Goal: Information Seeking & Learning: Learn about a topic

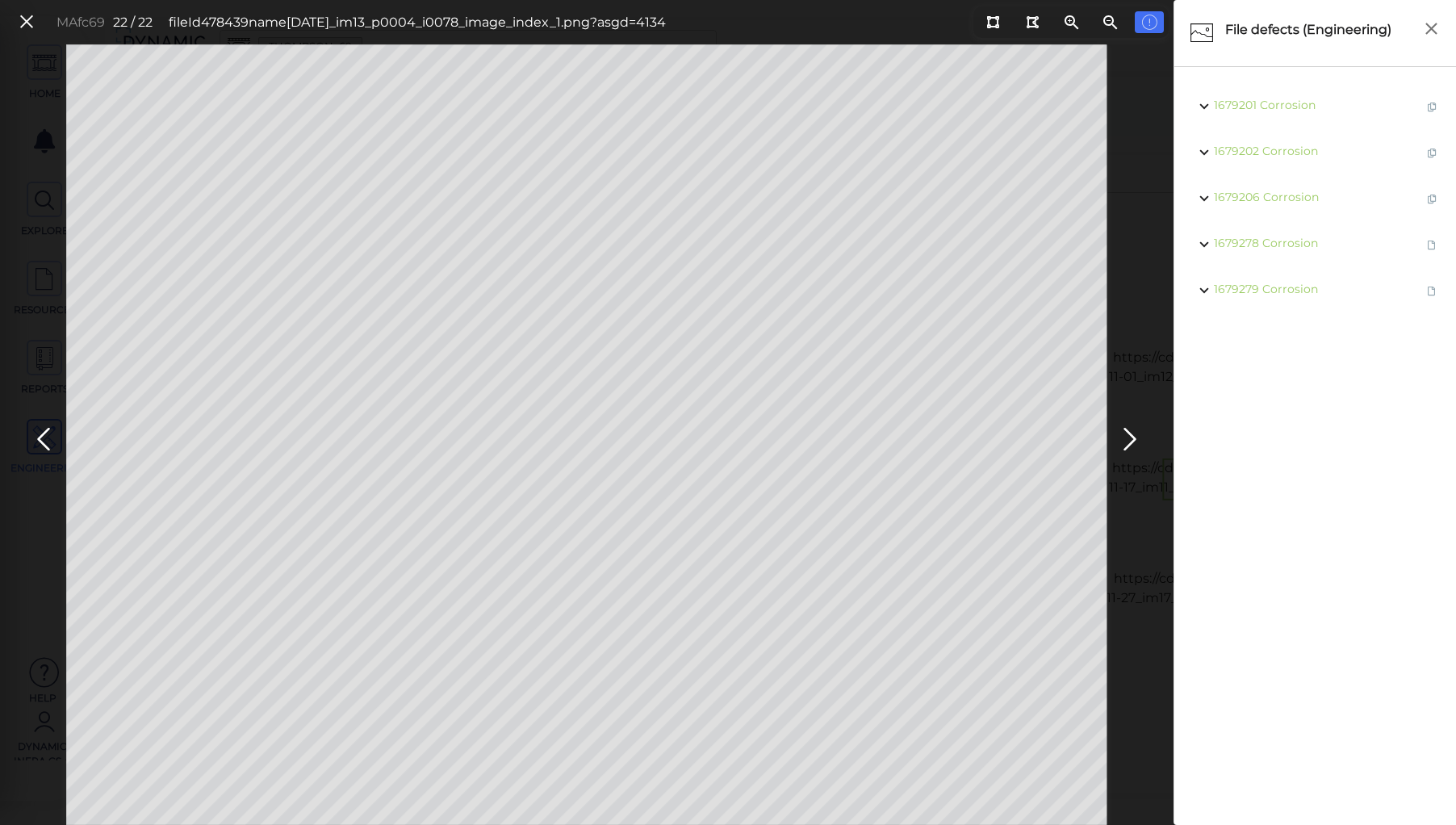
scroll to position [1421, 0]
click at [48, 436] on icon at bounding box center [44, 440] width 26 height 32
click at [45, 433] on icon at bounding box center [44, 440] width 26 height 32
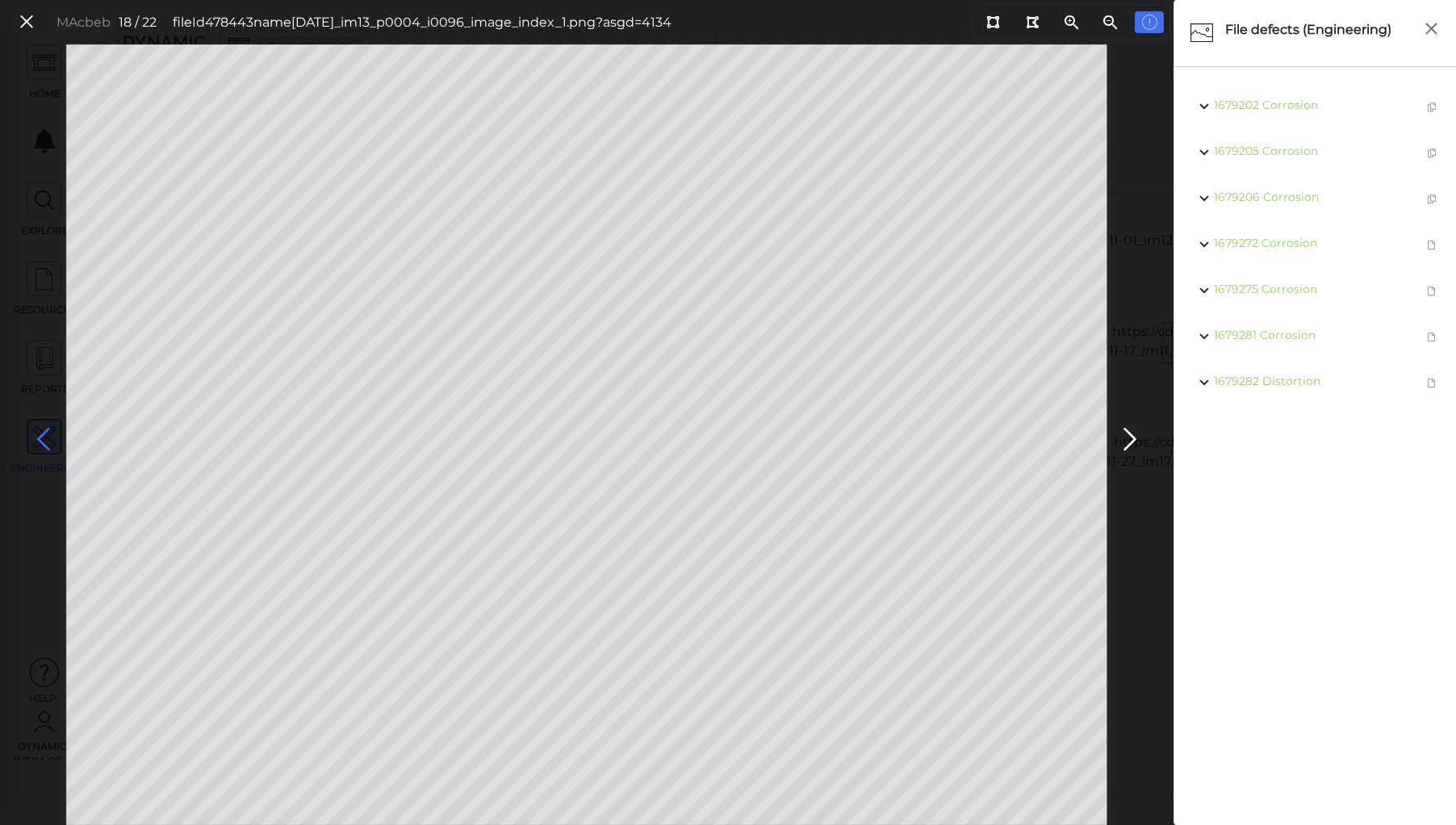
click at [45, 433] on icon at bounding box center [44, 440] width 26 height 32
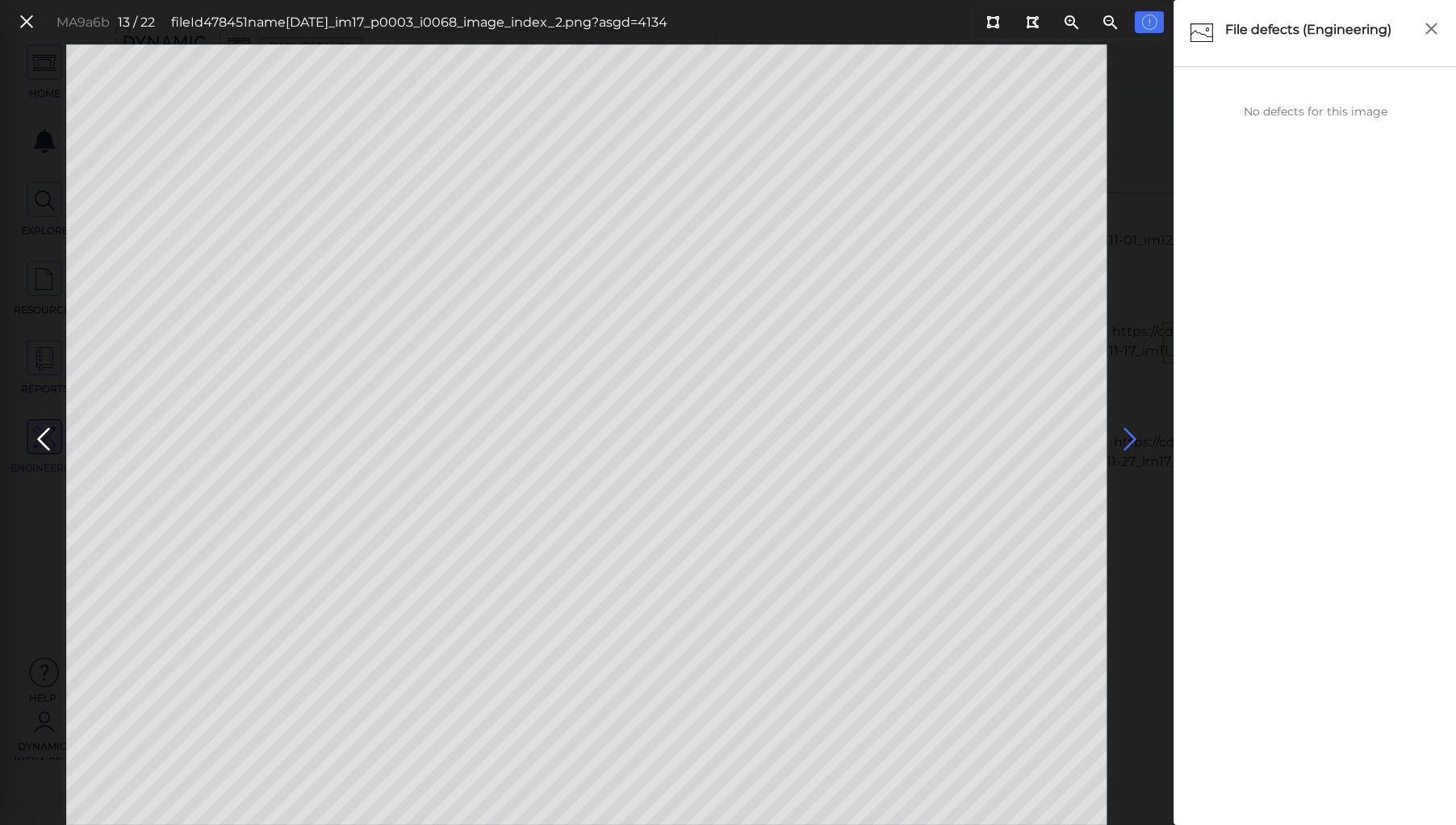
click at [1119, 434] on icon at bounding box center [1129, 440] width 26 height 32
click at [42, 439] on icon at bounding box center [44, 440] width 26 height 32
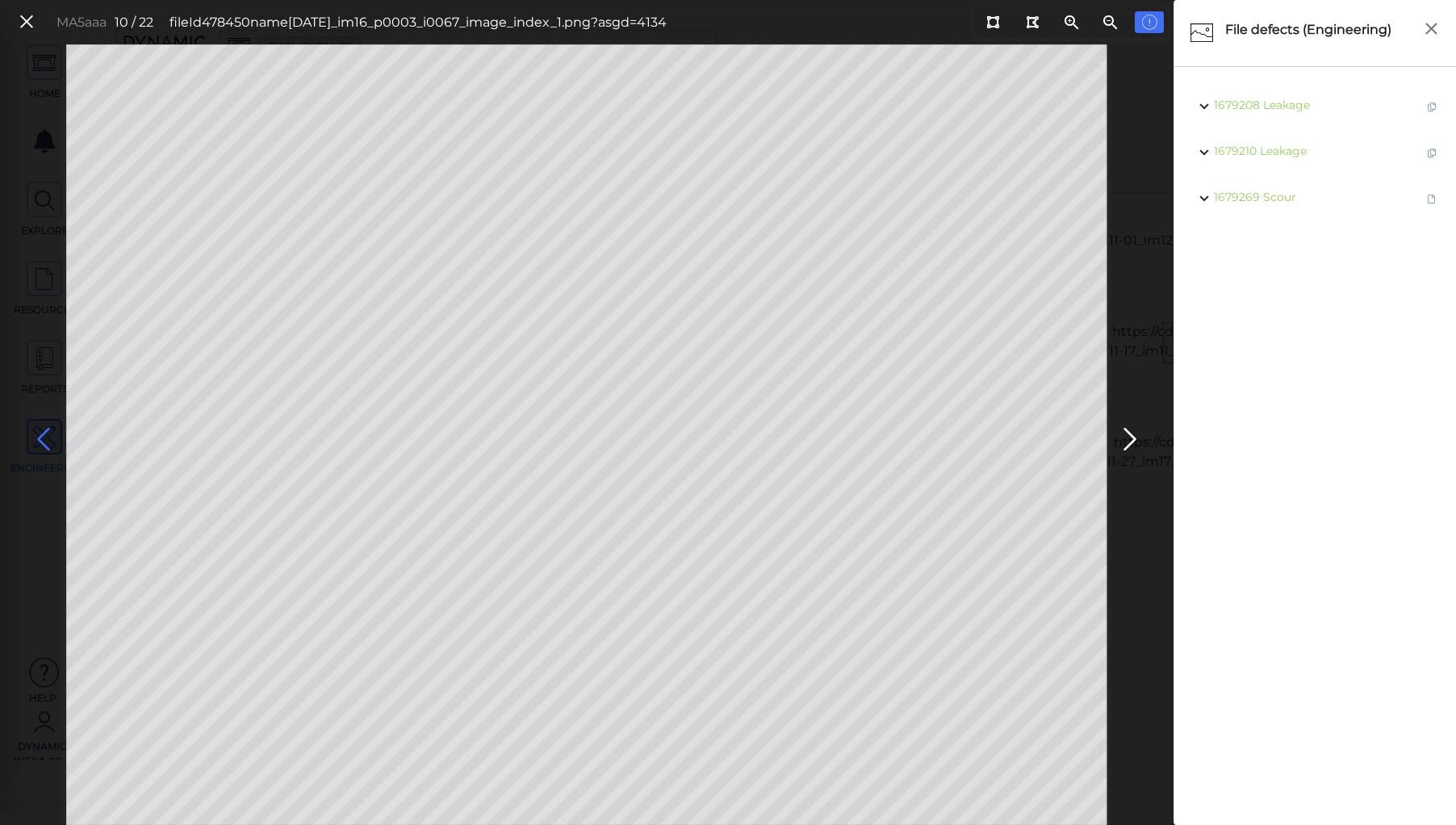
click at [42, 439] on icon at bounding box center [44, 440] width 26 height 32
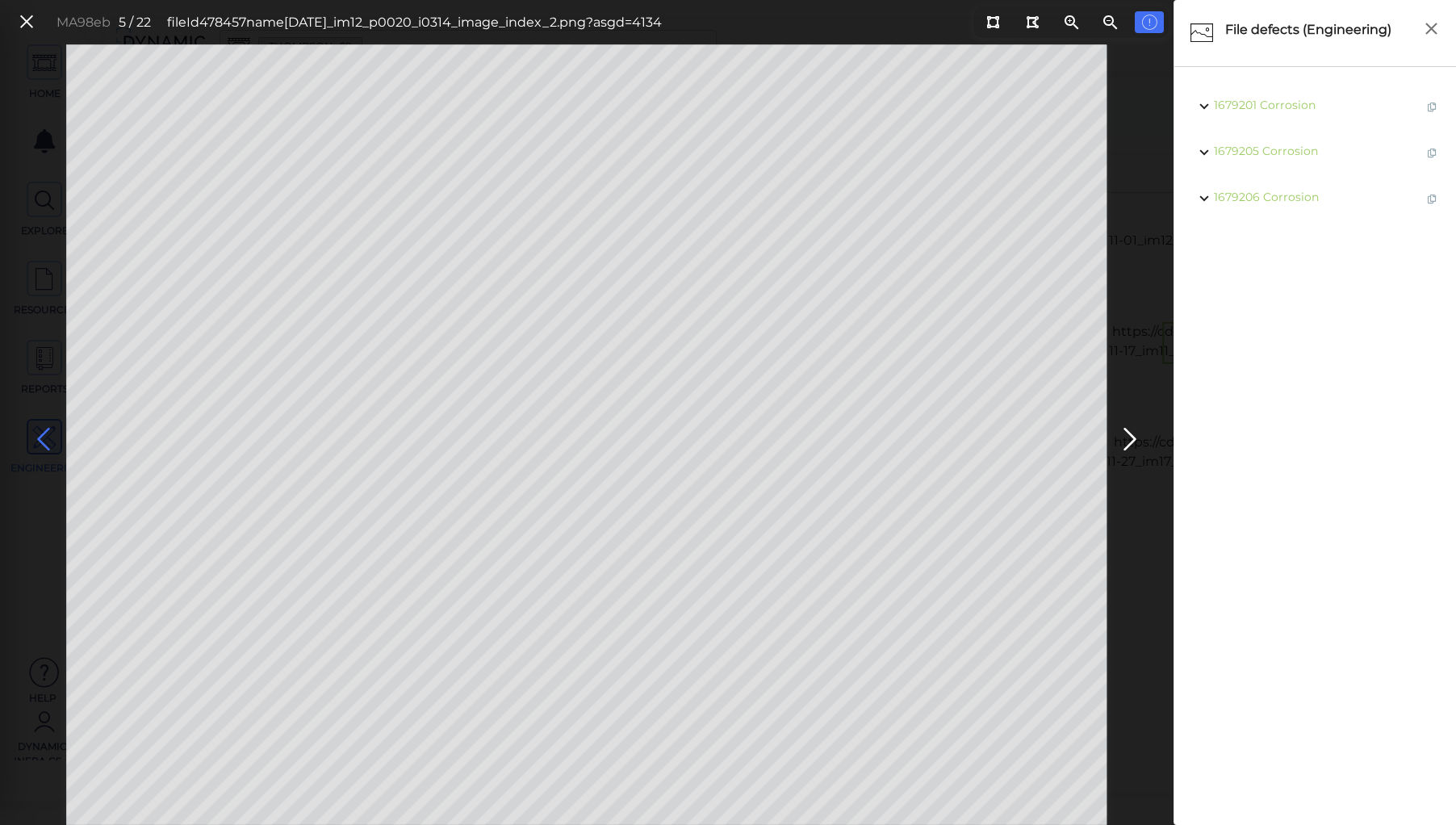
click at [42, 439] on icon at bounding box center [44, 440] width 26 height 32
click at [23, 24] on icon at bounding box center [26, 22] width 18 height 22
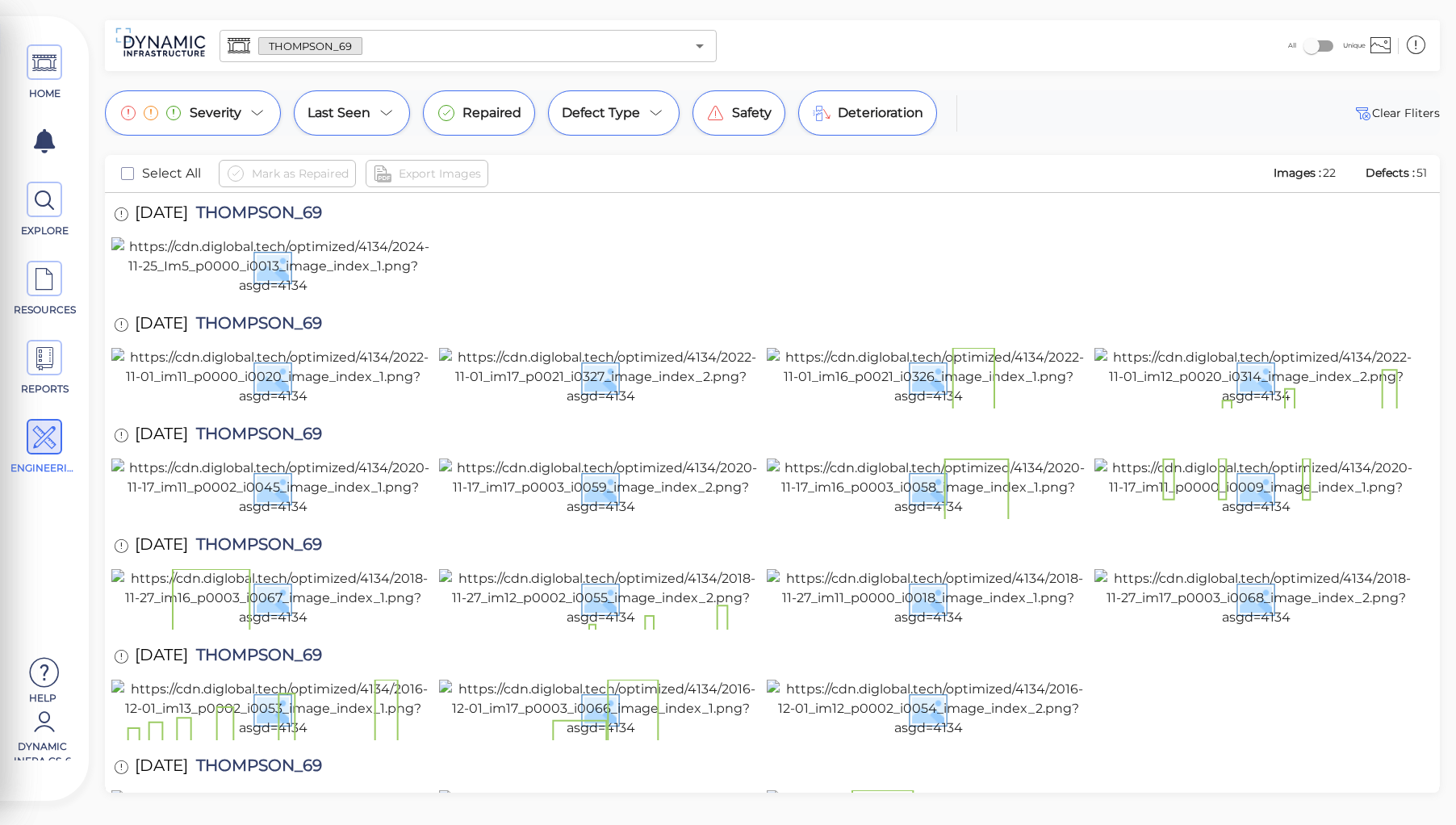
click at [295, 202] on div "[DATE] THOMPSON_69" at bounding box center [234, 214] width 245 height 44
copy span "THOMPSON_69"
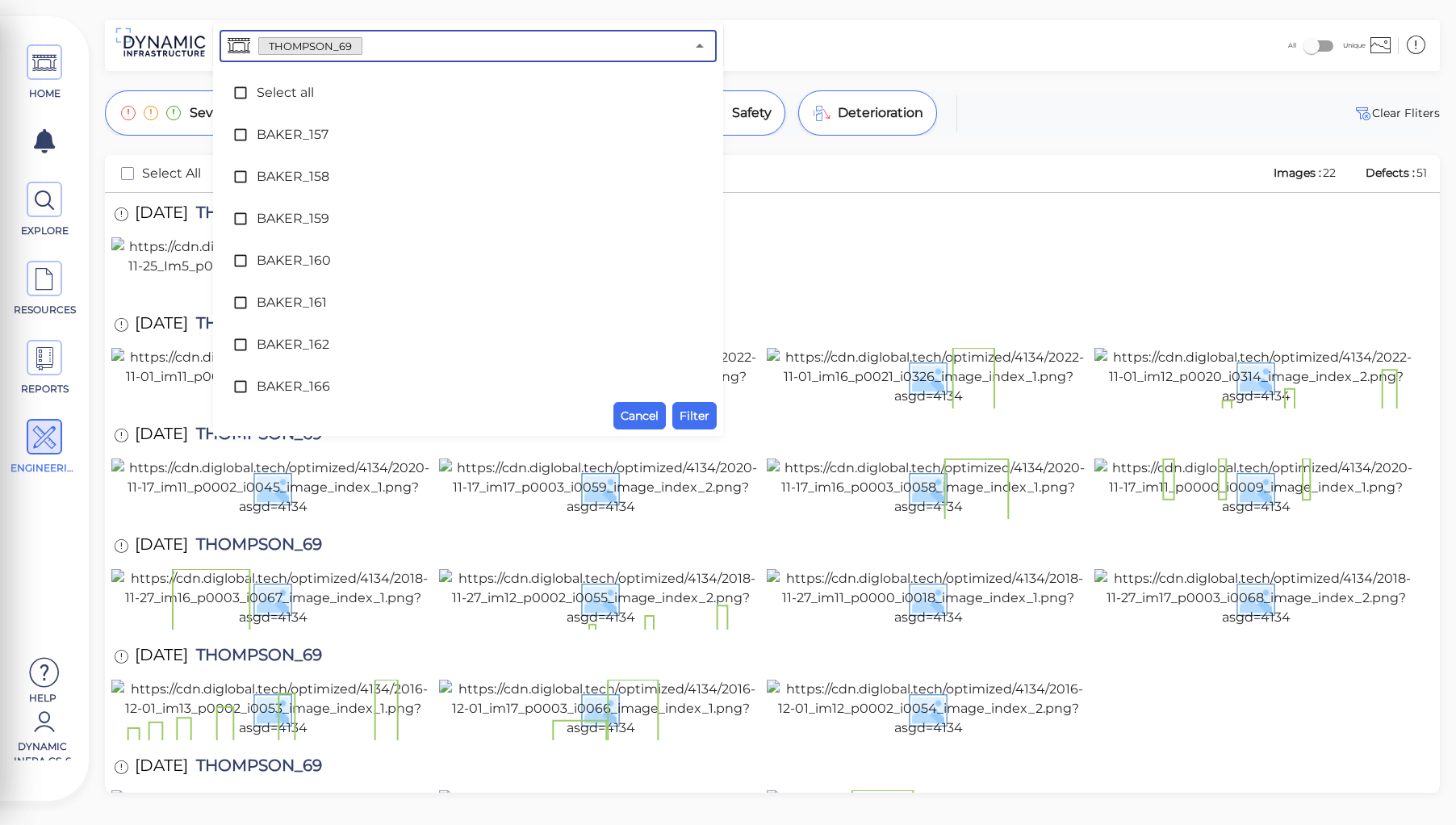
click at [378, 47] on input "text" at bounding box center [523, 45] width 322 height 23
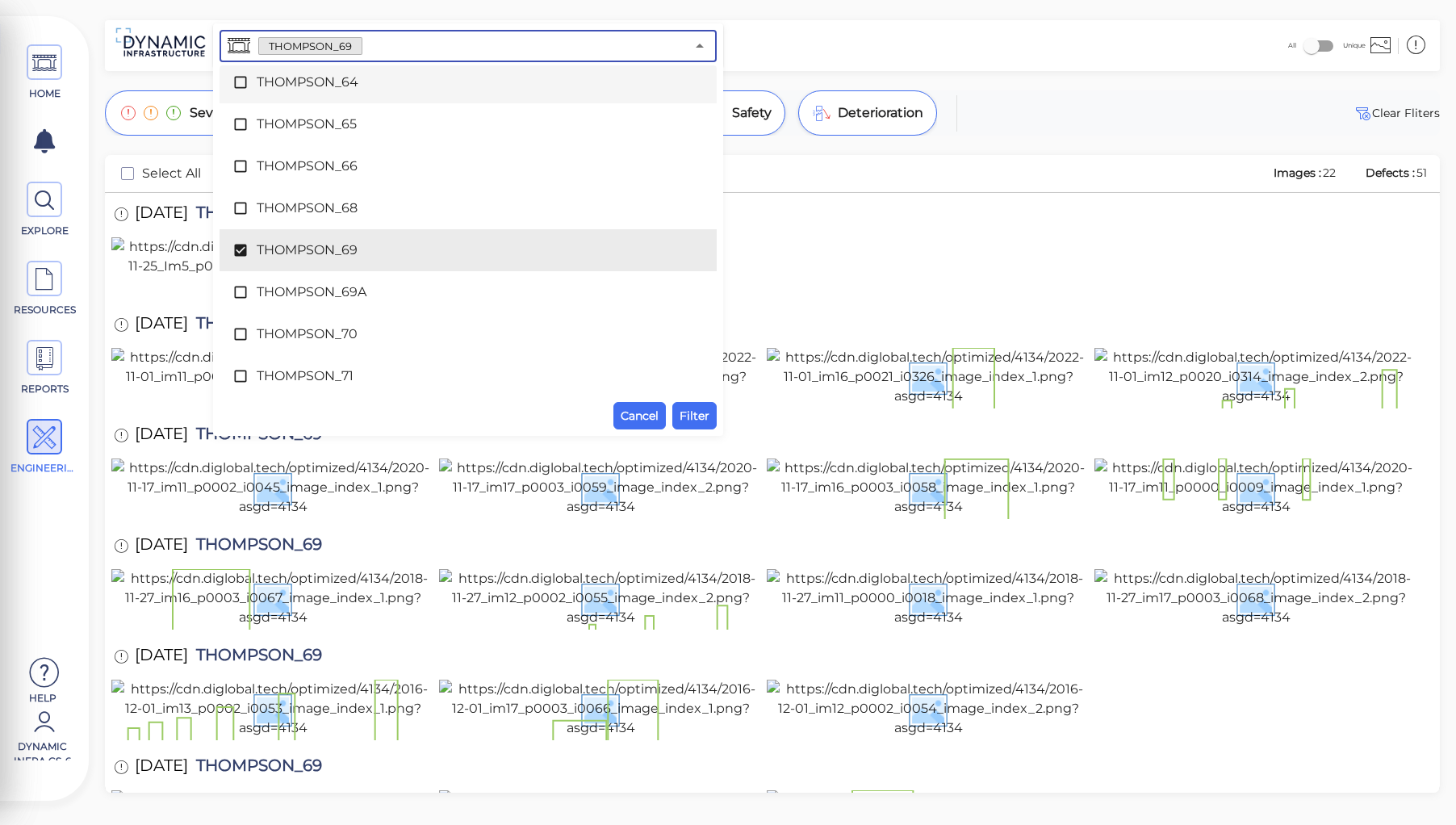
scroll to position [8158, 0]
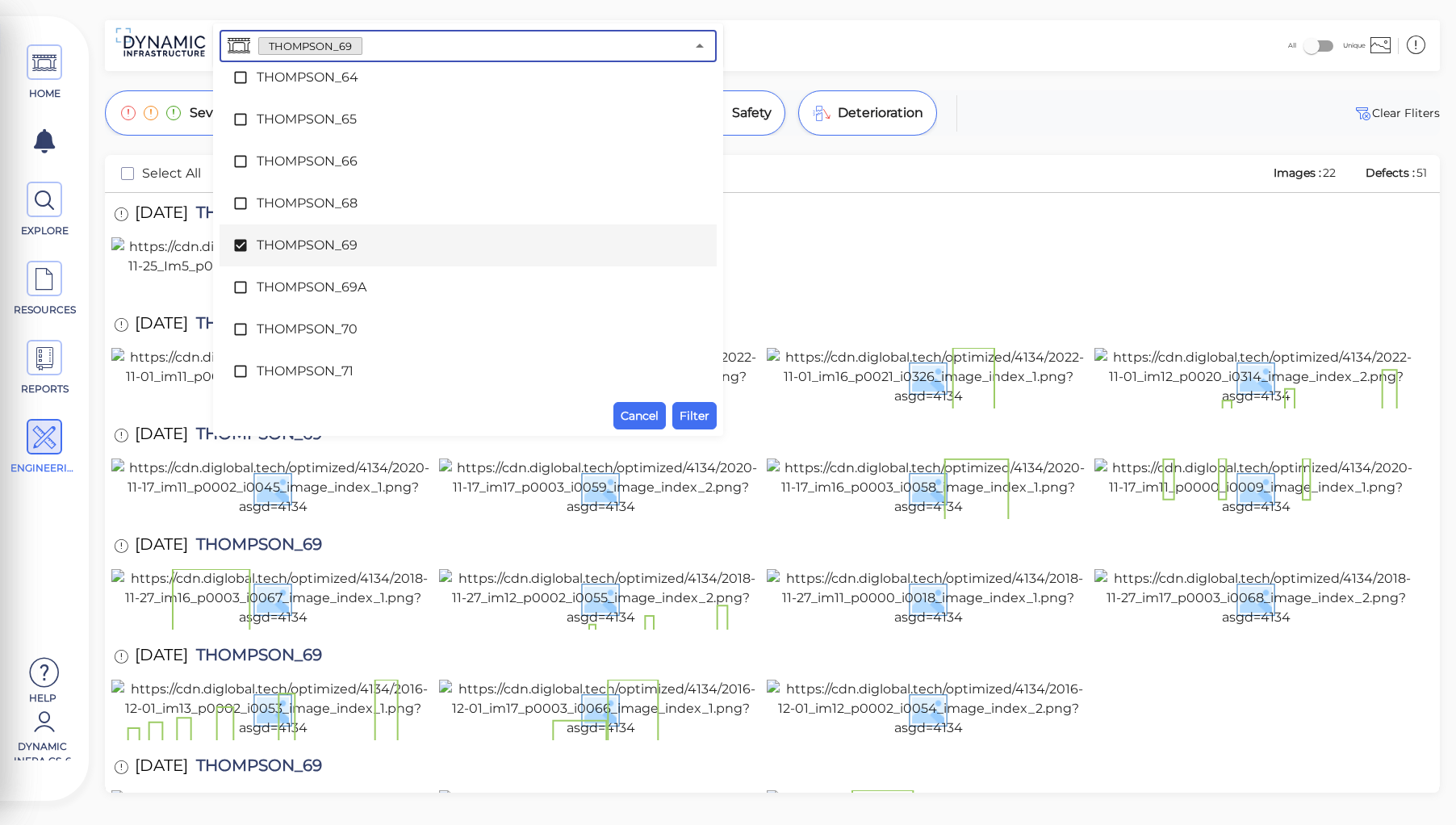
click at [317, 240] on span "THOMPSON_69" at bounding box center [467, 245] width 423 height 19
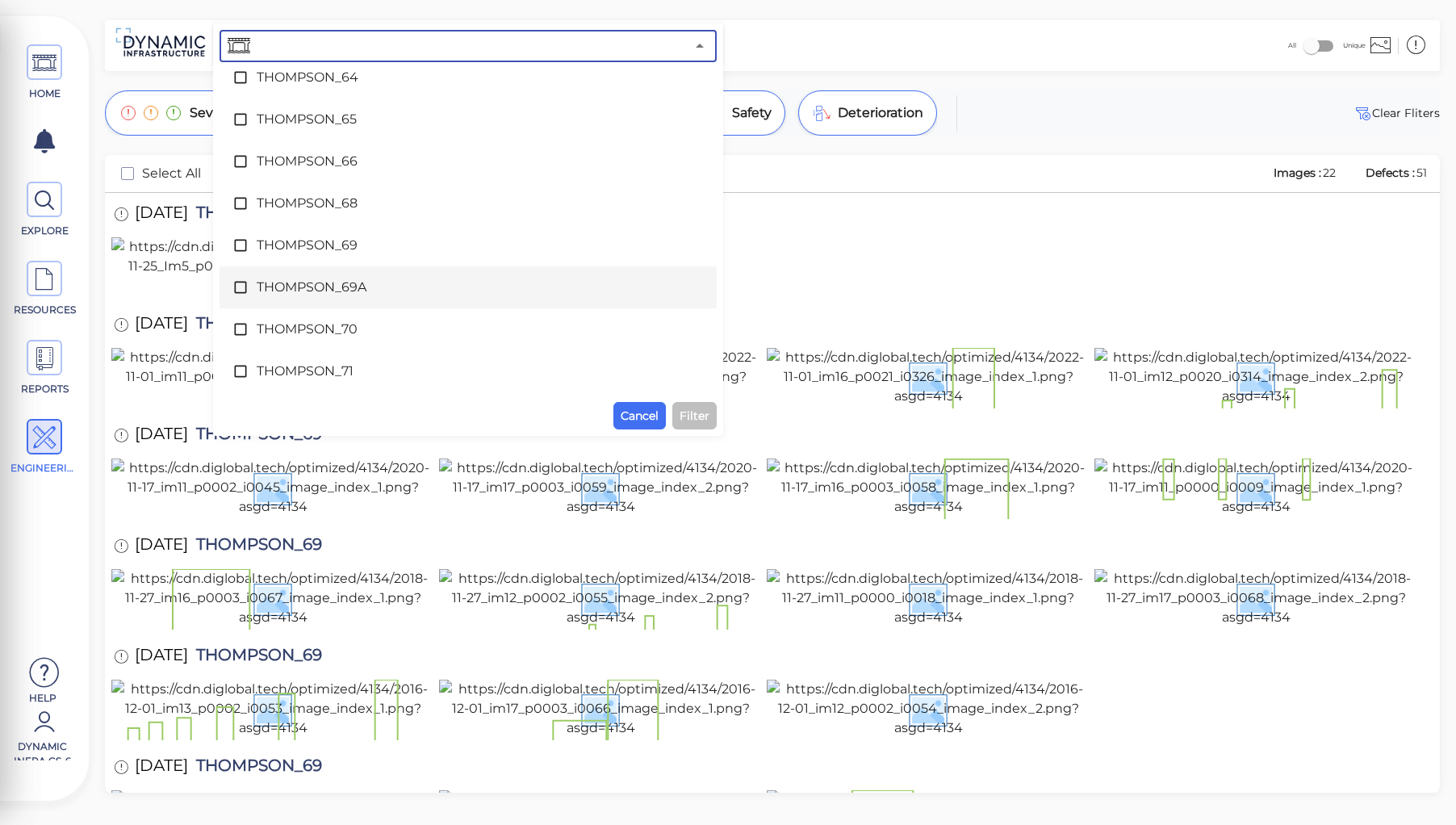
click at [328, 286] on span "THOMPSON_69A" at bounding box center [467, 287] width 423 height 19
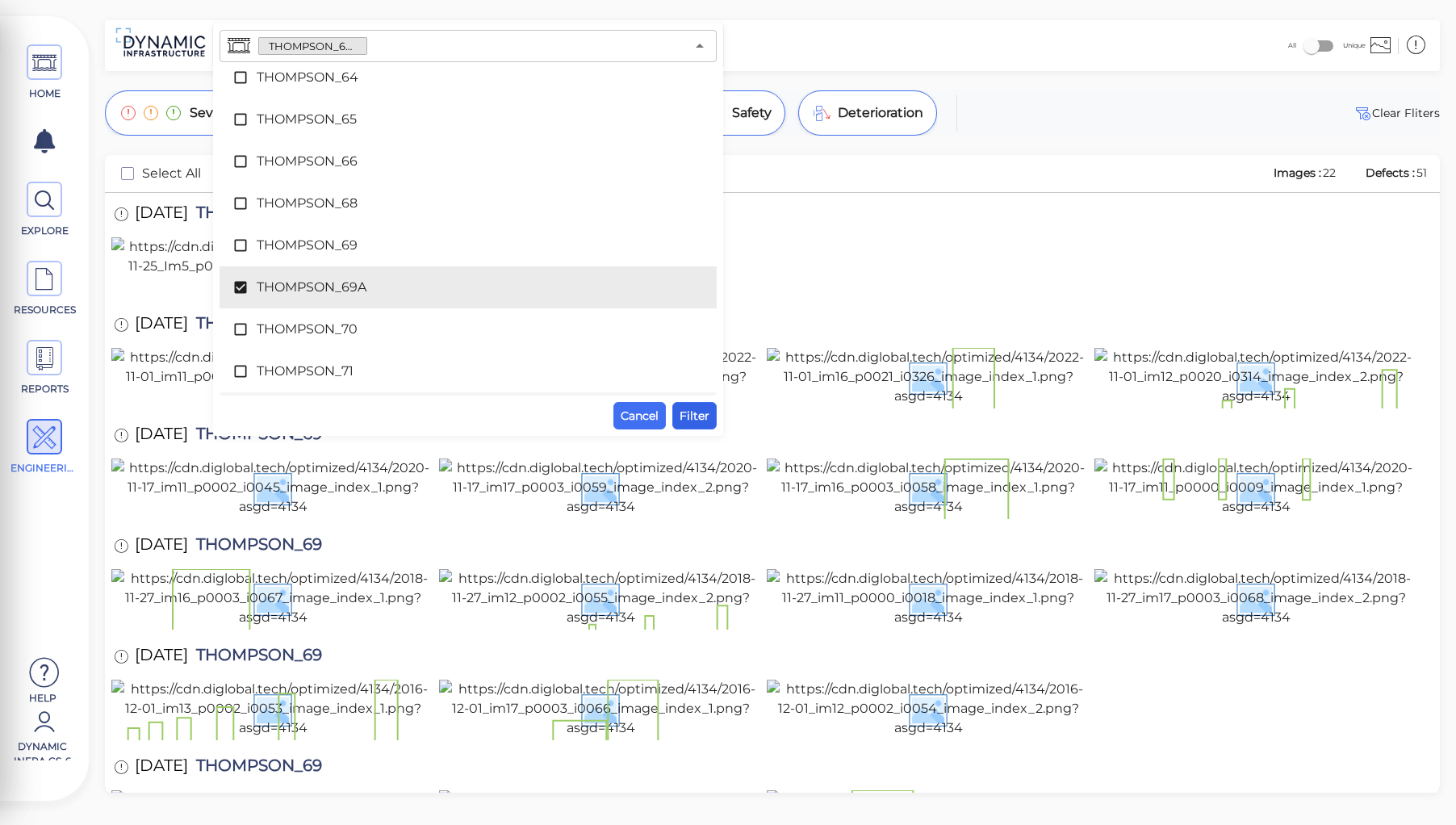
click at [691, 418] on span "Filter" at bounding box center [694, 415] width 30 height 19
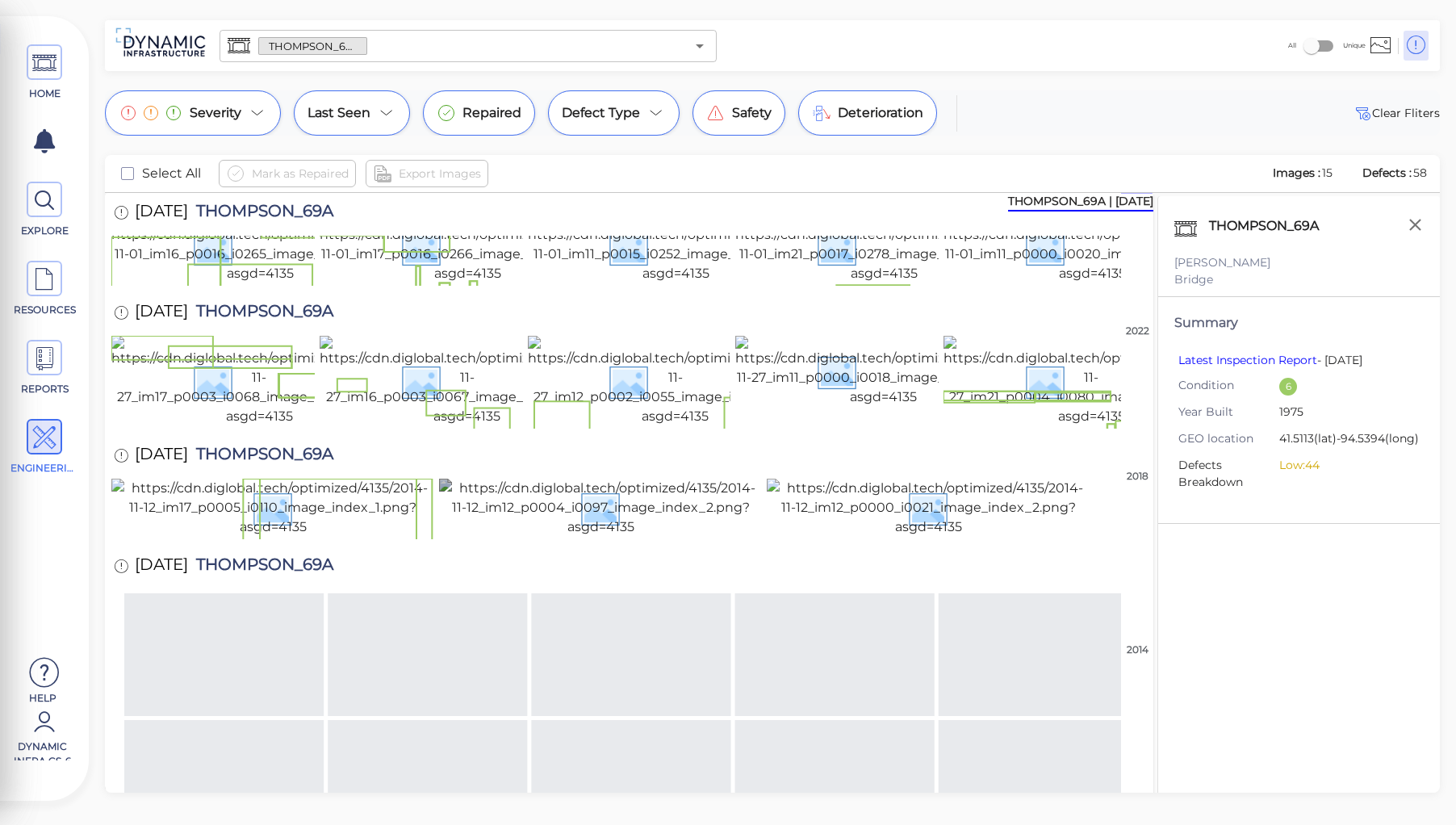
scroll to position [0, 0]
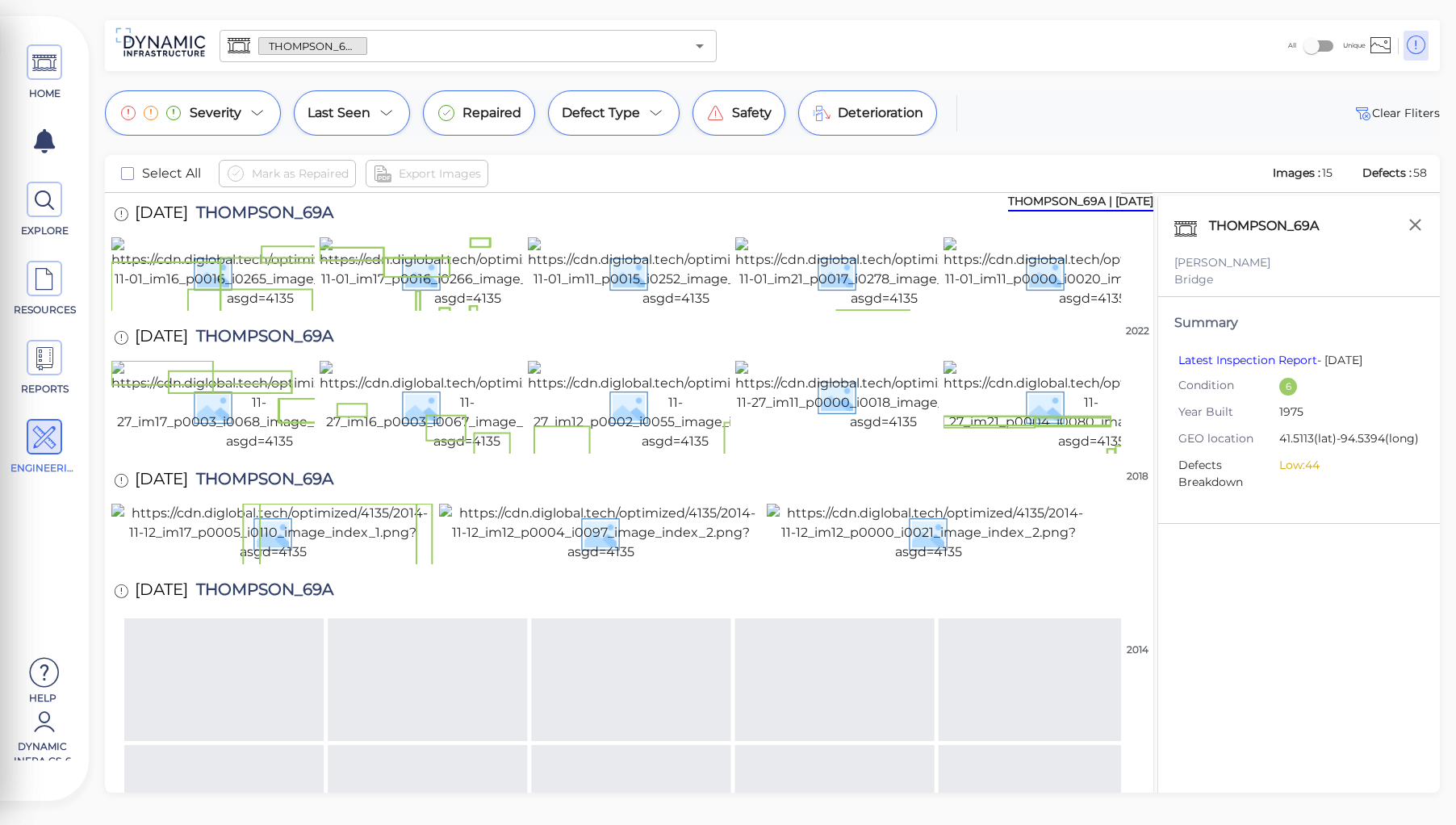
click at [278, 211] on span "THOMPSON_69A" at bounding box center [260, 215] width 145 height 22
copy span "THOMPSON_69A"
click at [493, 361] on div "[DATE] THOMPSON_69A" at bounding box center [629, 338] width 1035 height 44
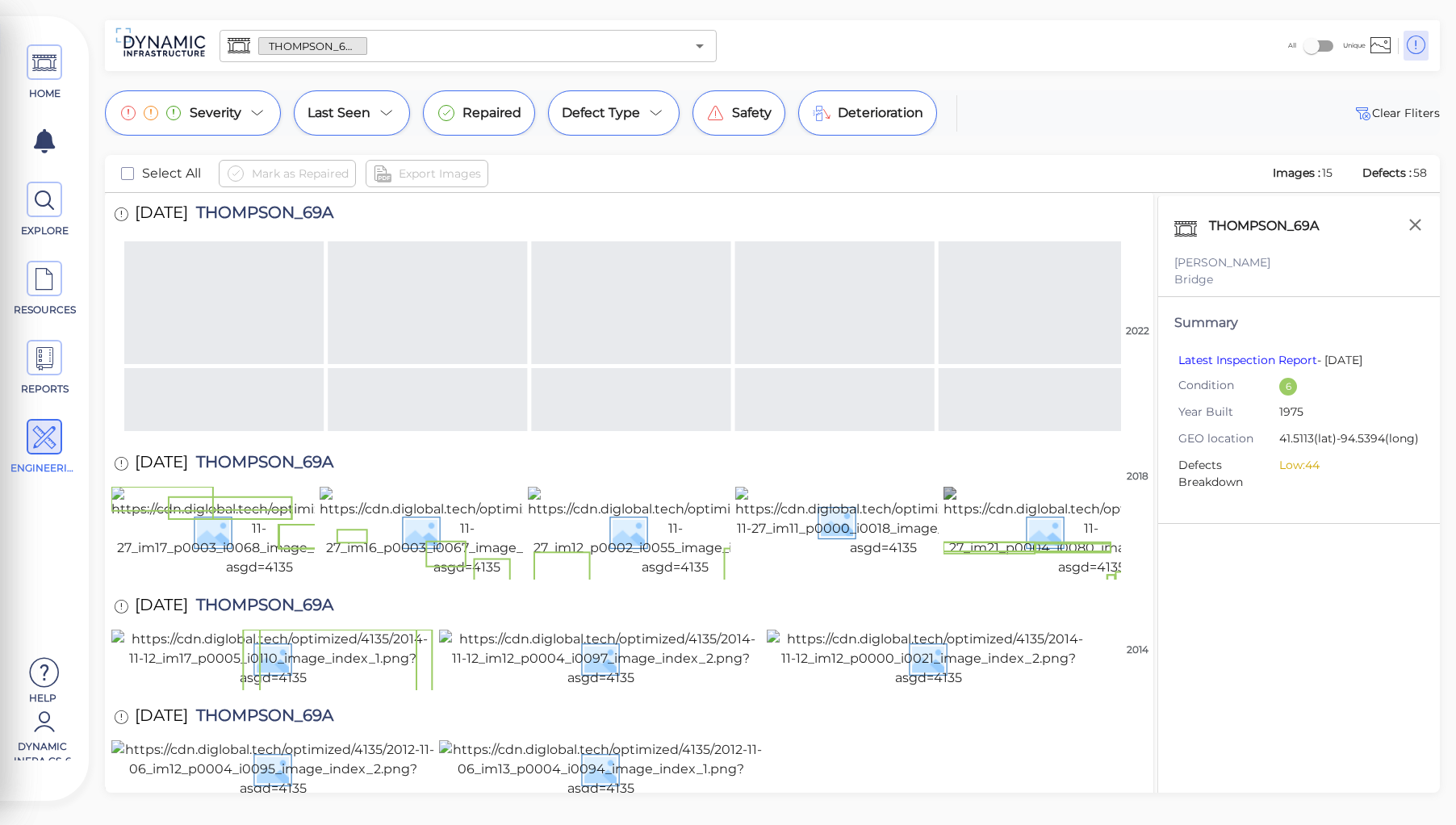
scroll to position [445, 0]
click at [1411, 224] on icon "button" at bounding box center [1415, 224] width 20 height 20
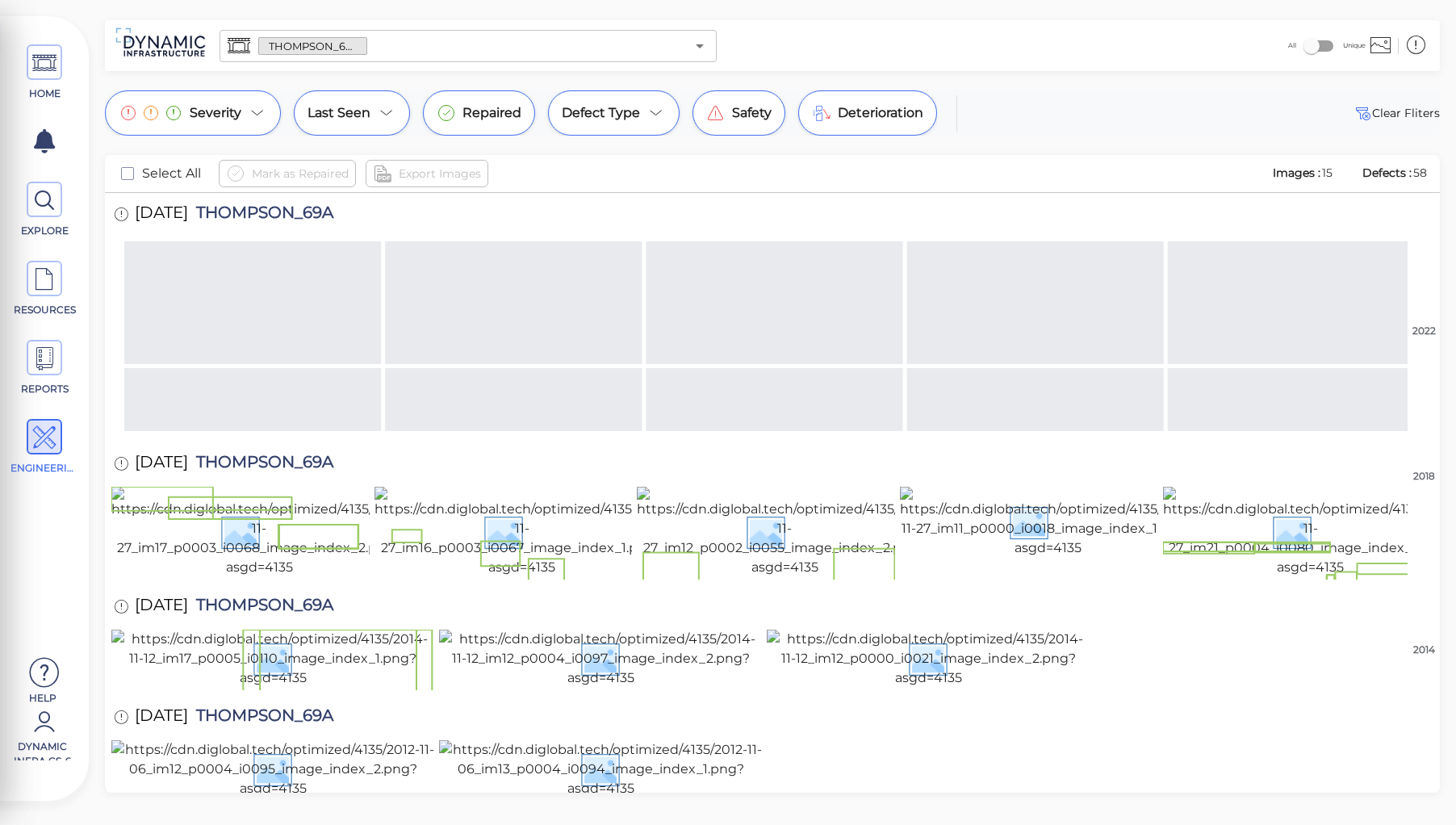
scroll to position [441, 0]
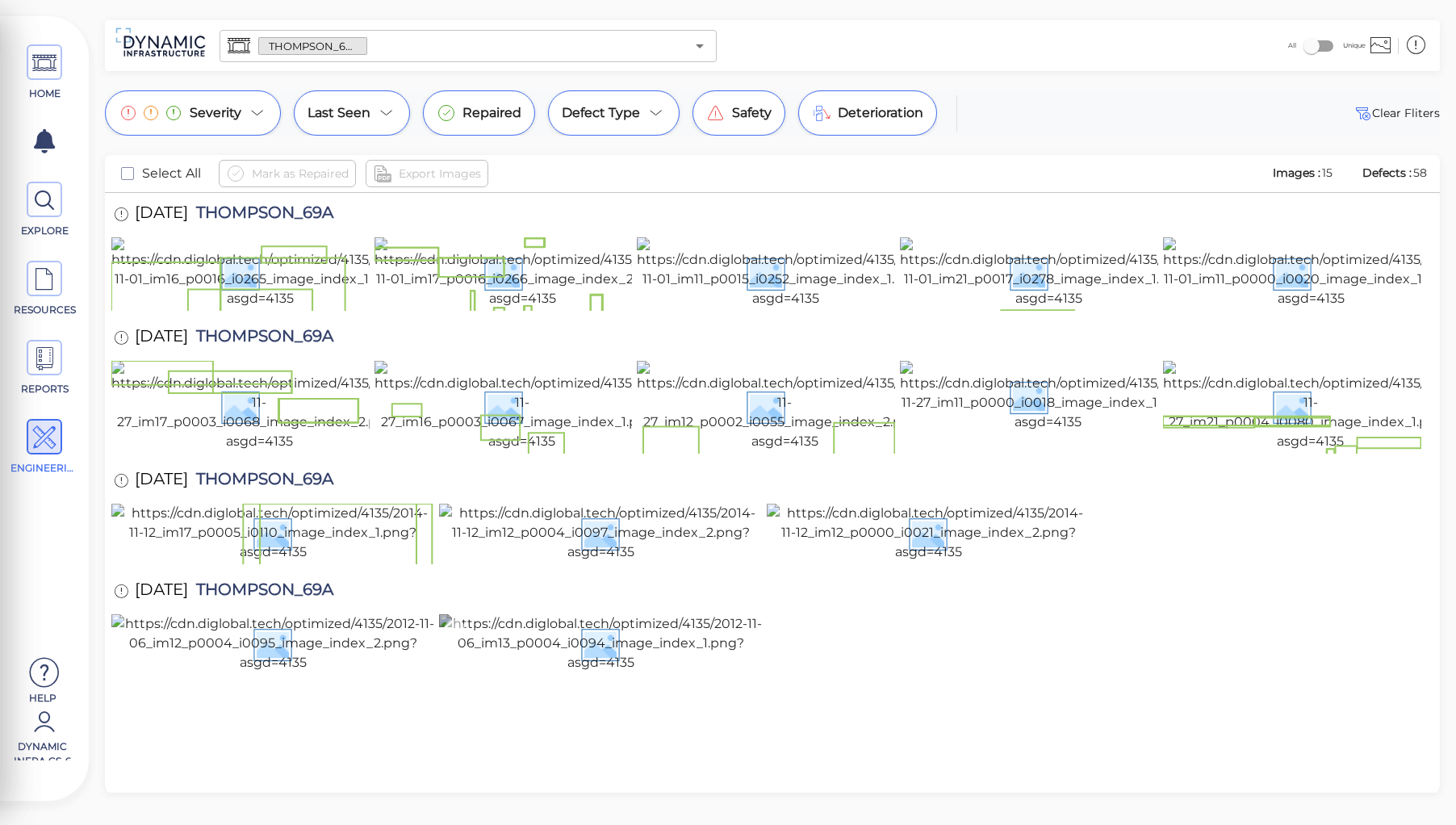
click at [623, 652] on img at bounding box center [599, 642] width 322 height 58
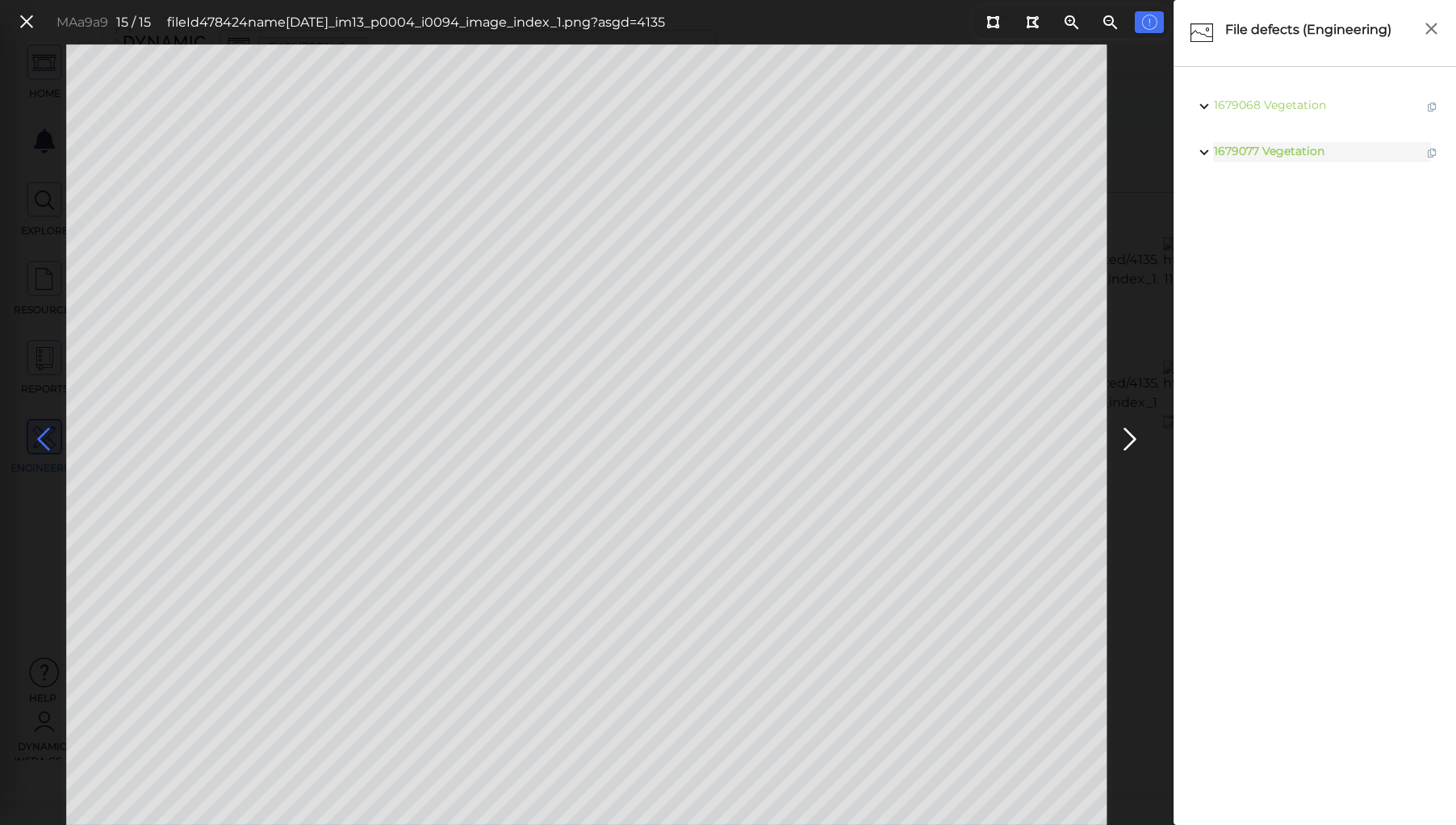
click at [44, 434] on icon at bounding box center [44, 440] width 26 height 32
click at [43, 433] on icon at bounding box center [44, 440] width 26 height 32
click at [42, 433] on icon at bounding box center [44, 440] width 26 height 32
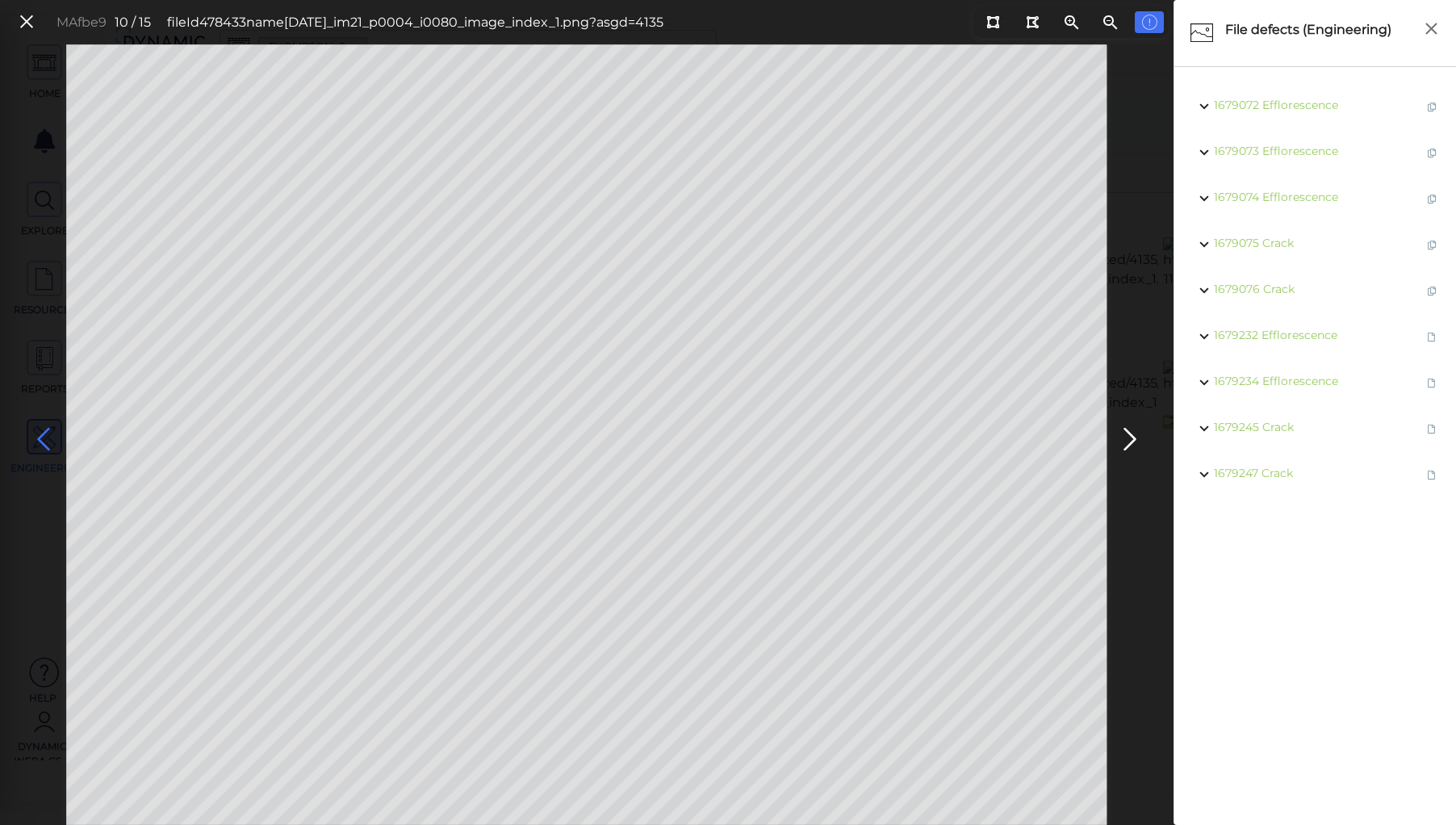
click at [42, 433] on icon at bounding box center [44, 440] width 26 height 32
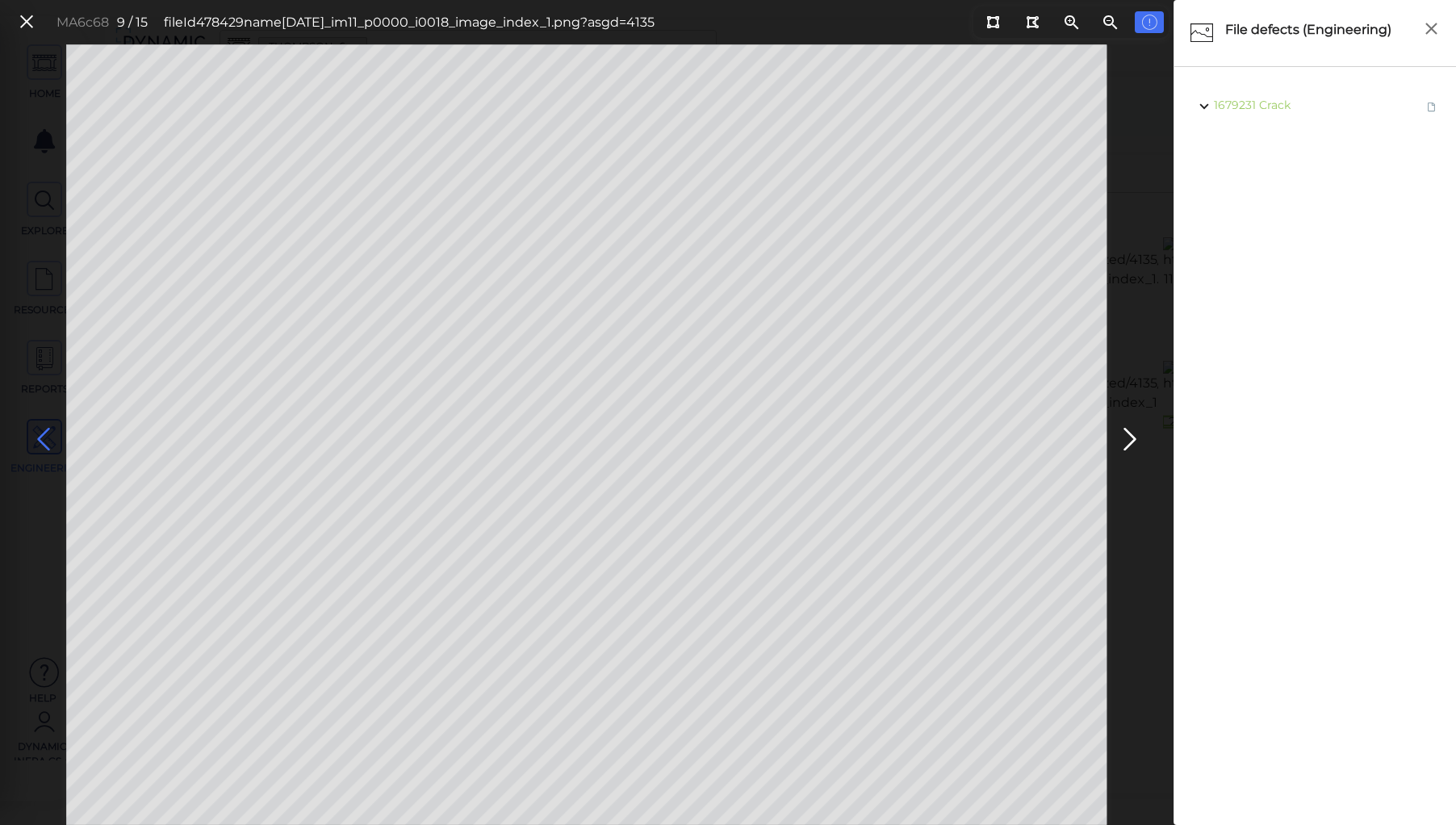
click at [42, 433] on icon at bounding box center [44, 440] width 26 height 32
click at [773, 0] on body "This app is not optimized for mobile screens. Please access using a desktop or …" at bounding box center [728, 0] width 1456 height 0
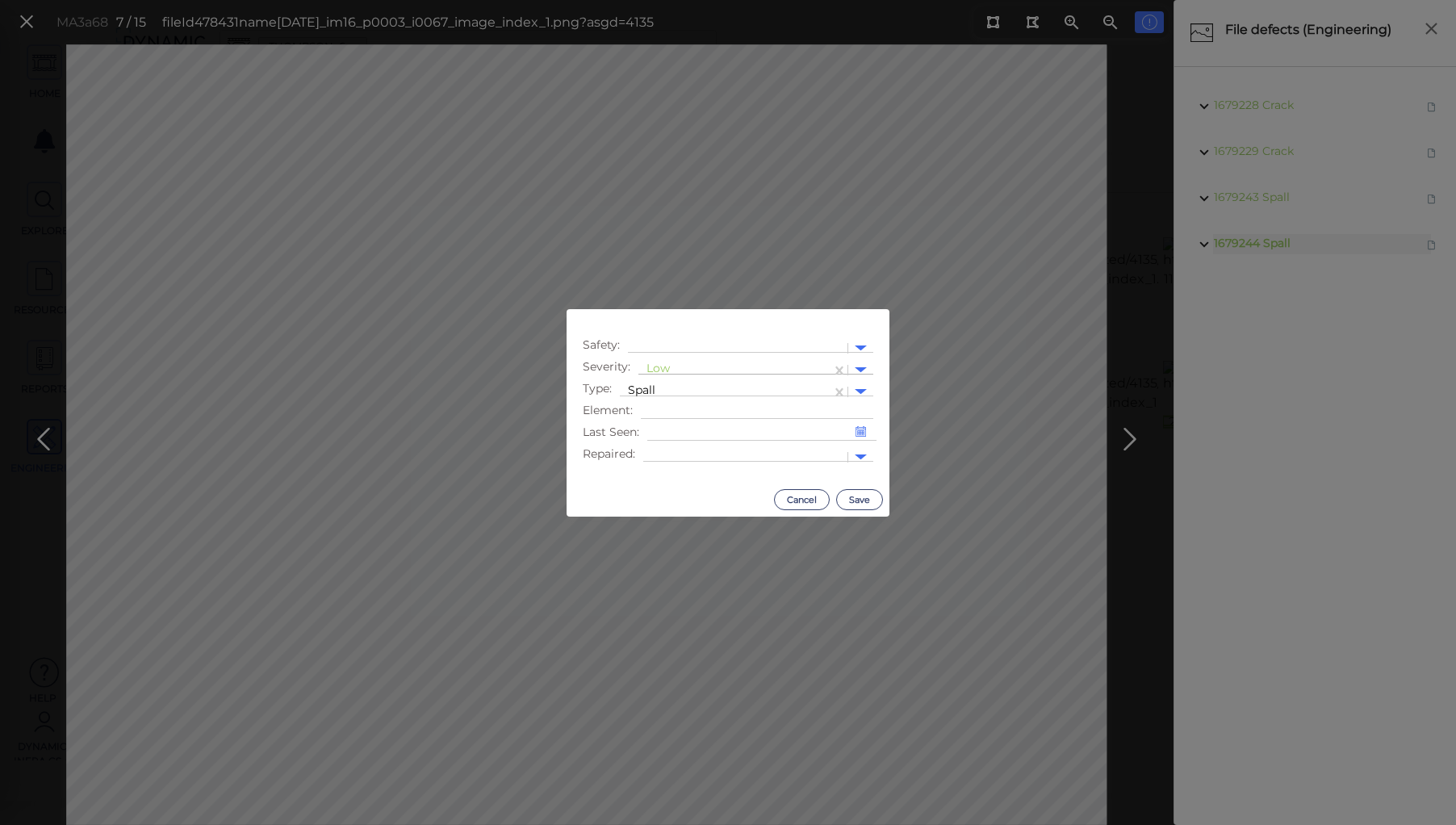
click at [661, 365] on div at bounding box center [734, 370] width 177 height 17
click at [661, 446] on div "Moderate" at bounding box center [682, 446] width 87 height 25
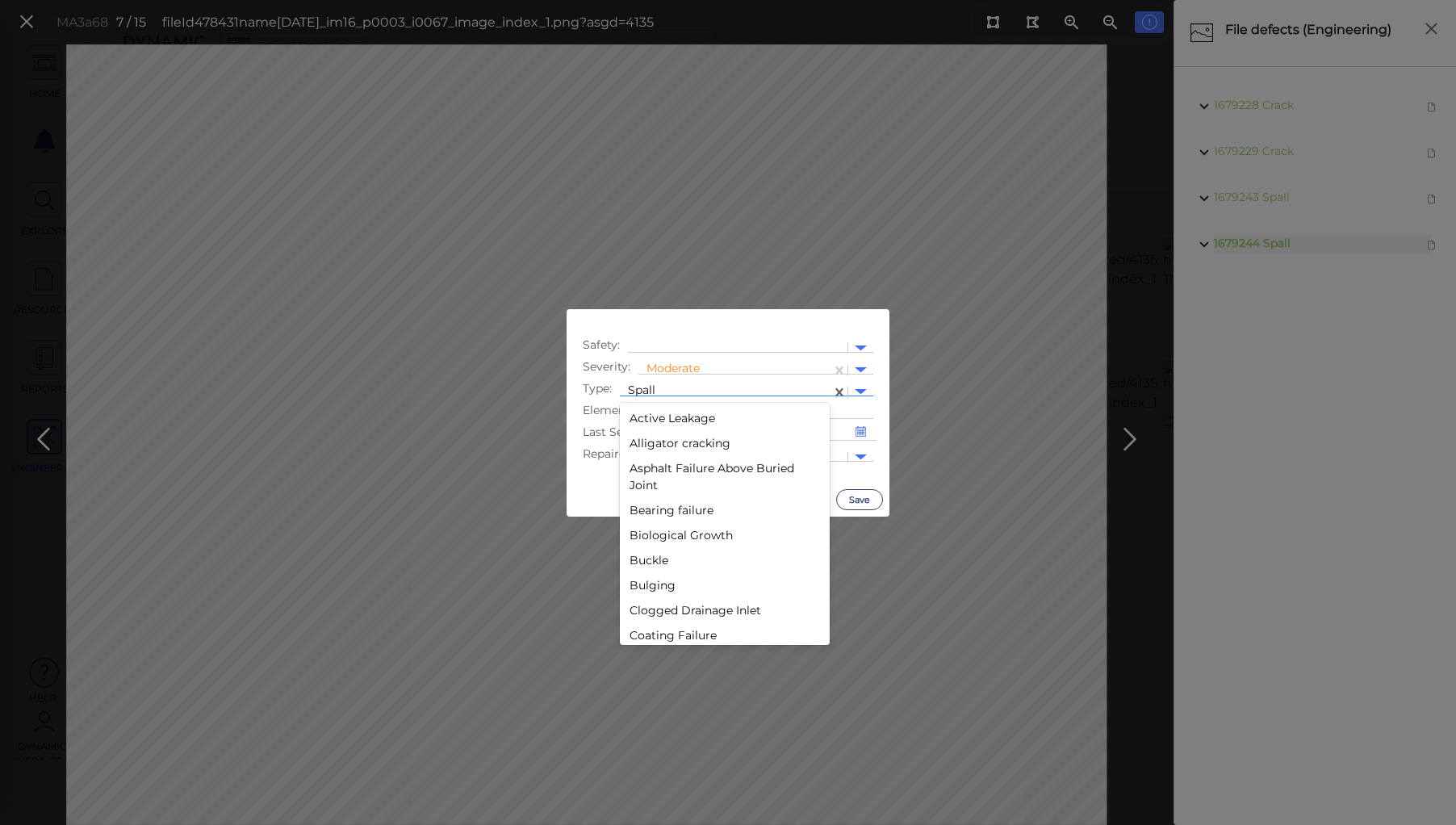
click at [652, 381] on div "Spall" at bounding box center [725, 392] width 211 height 23
click at [651, 414] on div "Pothole" at bounding box center [724, 418] width 210 height 25
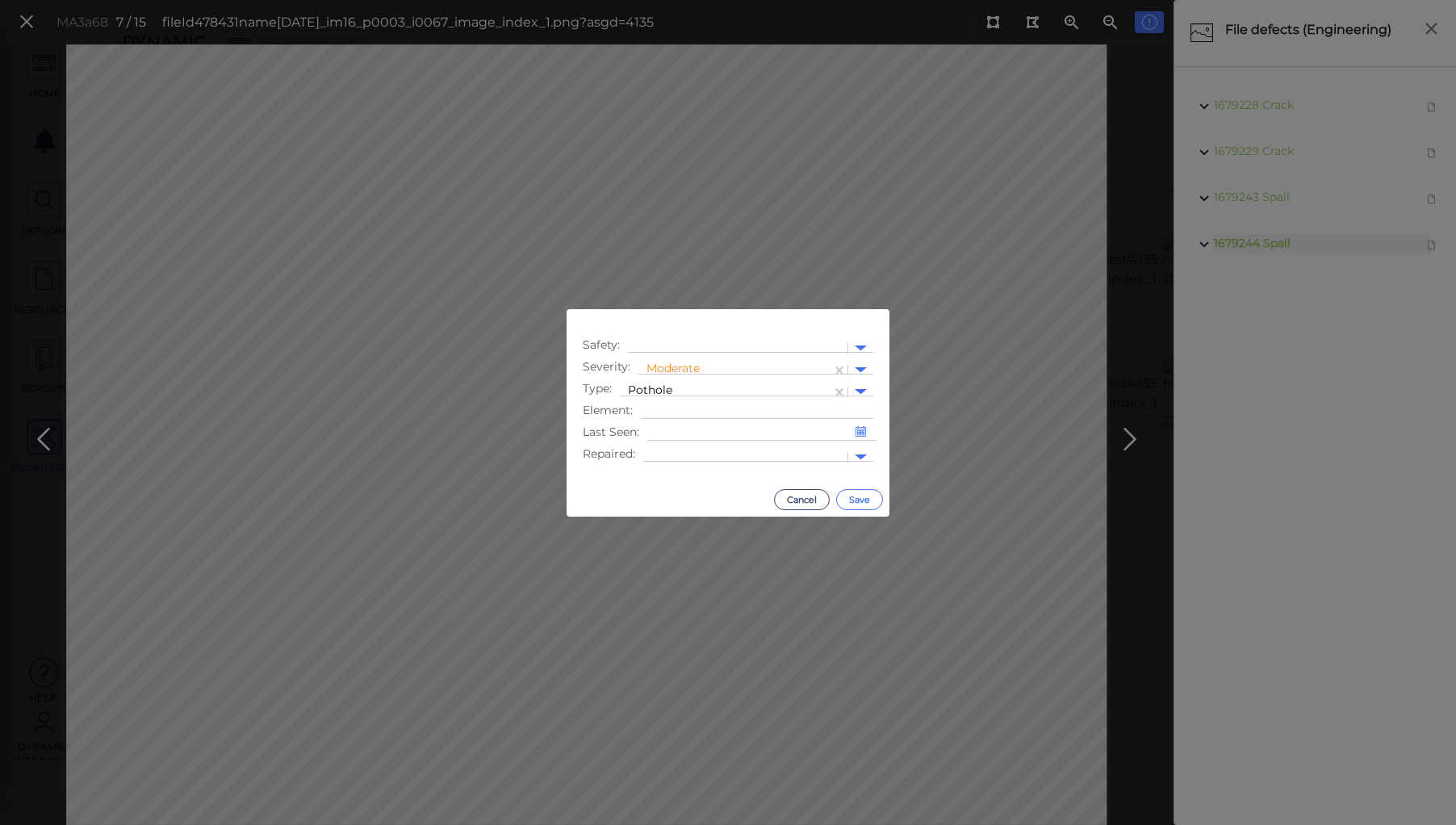
click at [858, 503] on button "Save" at bounding box center [859, 499] width 47 height 21
click at [596, 0] on body "This app is not optimized for mobile screens. Please access using a desktop or …" at bounding box center [728, 0] width 1456 height 0
click at [683, 367] on div at bounding box center [734, 370] width 177 height 17
drag, startPoint x: 673, startPoint y: 445, endPoint x: 674, endPoint y: 436, distance: 9.1
click at [674, 444] on div "Moderate" at bounding box center [682, 446] width 87 height 25
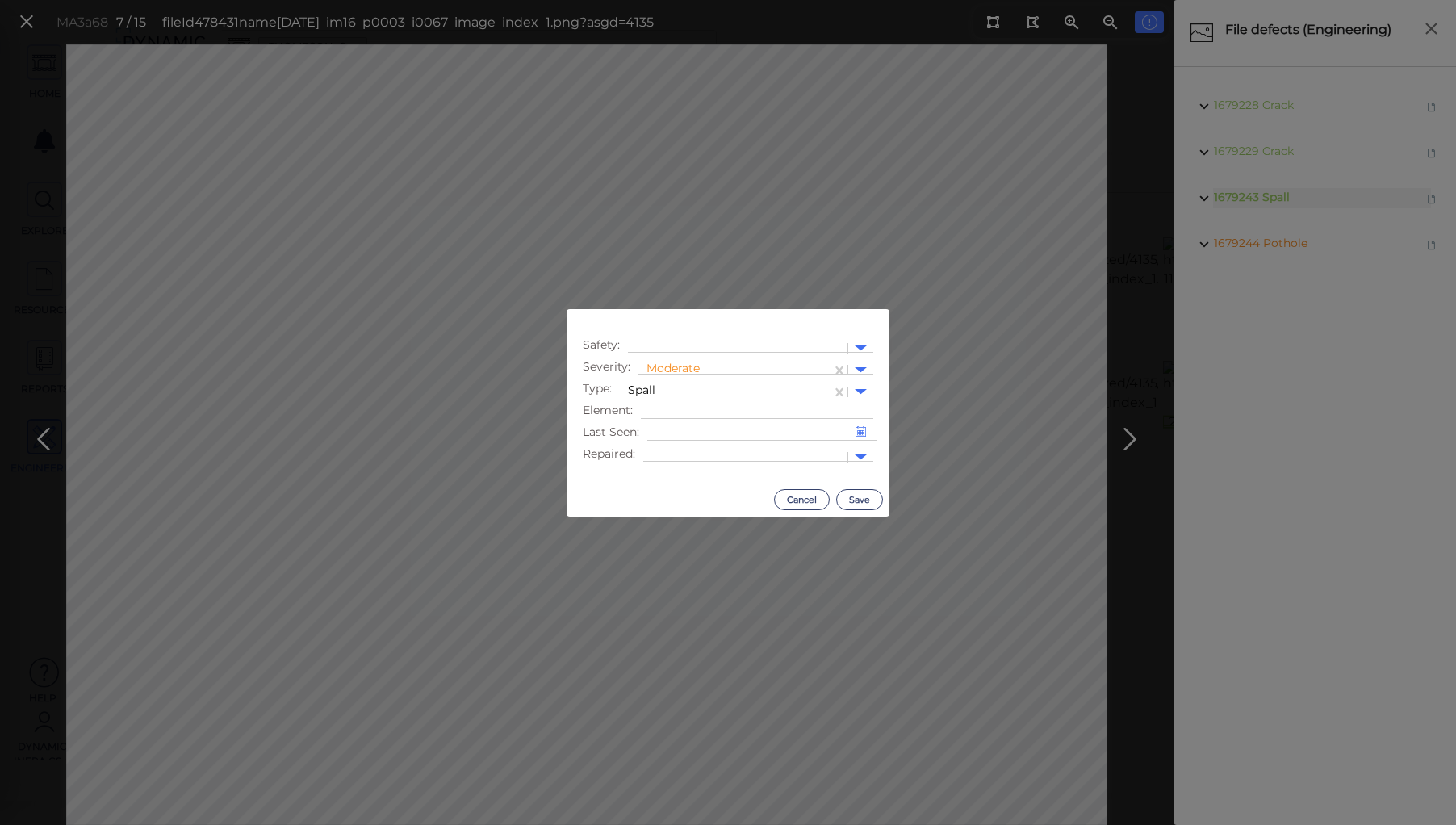
click at [671, 388] on div at bounding box center [725, 392] width 195 height 17
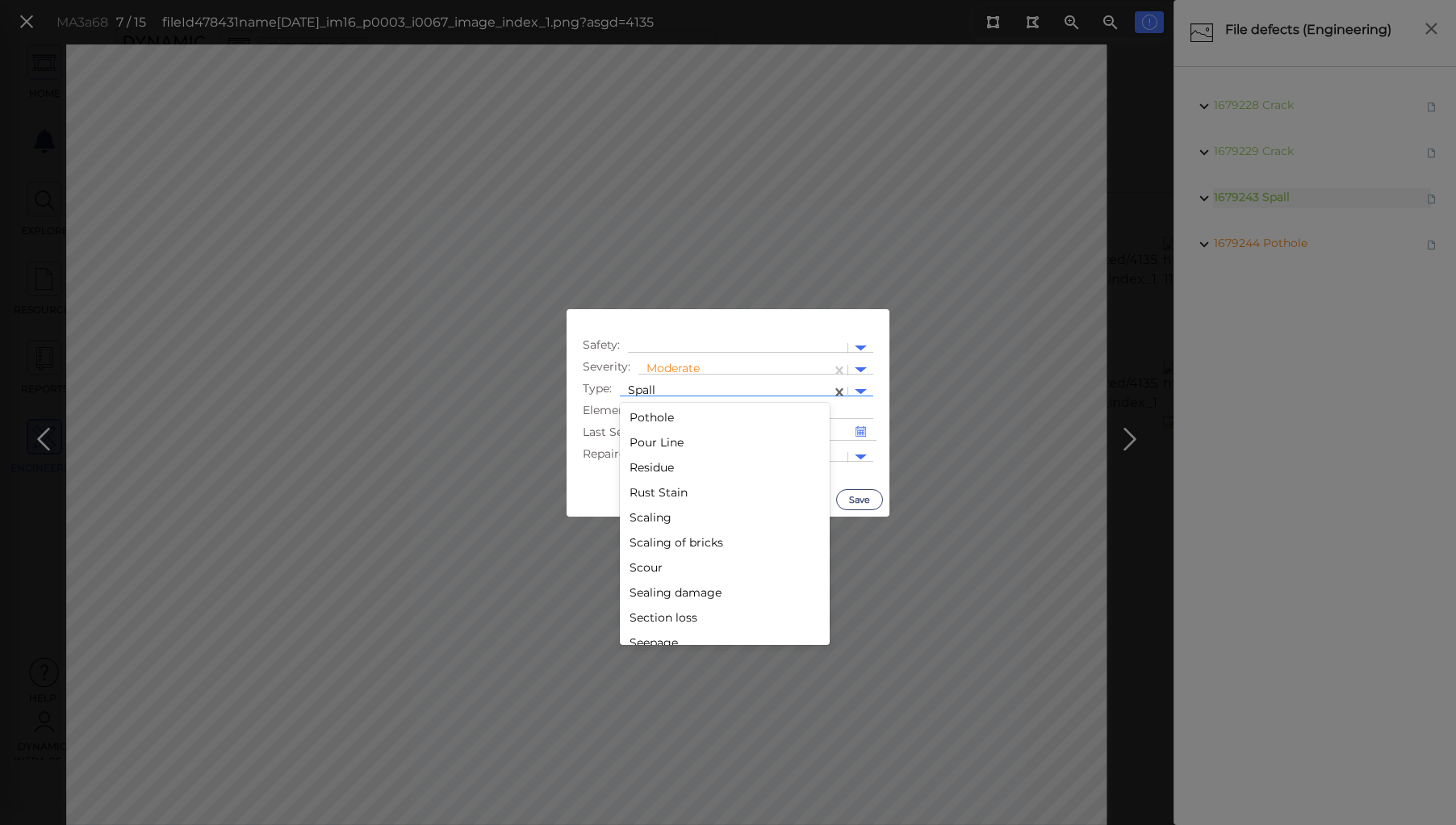
click at [651, 414] on div "Pothole" at bounding box center [724, 418] width 210 height 25
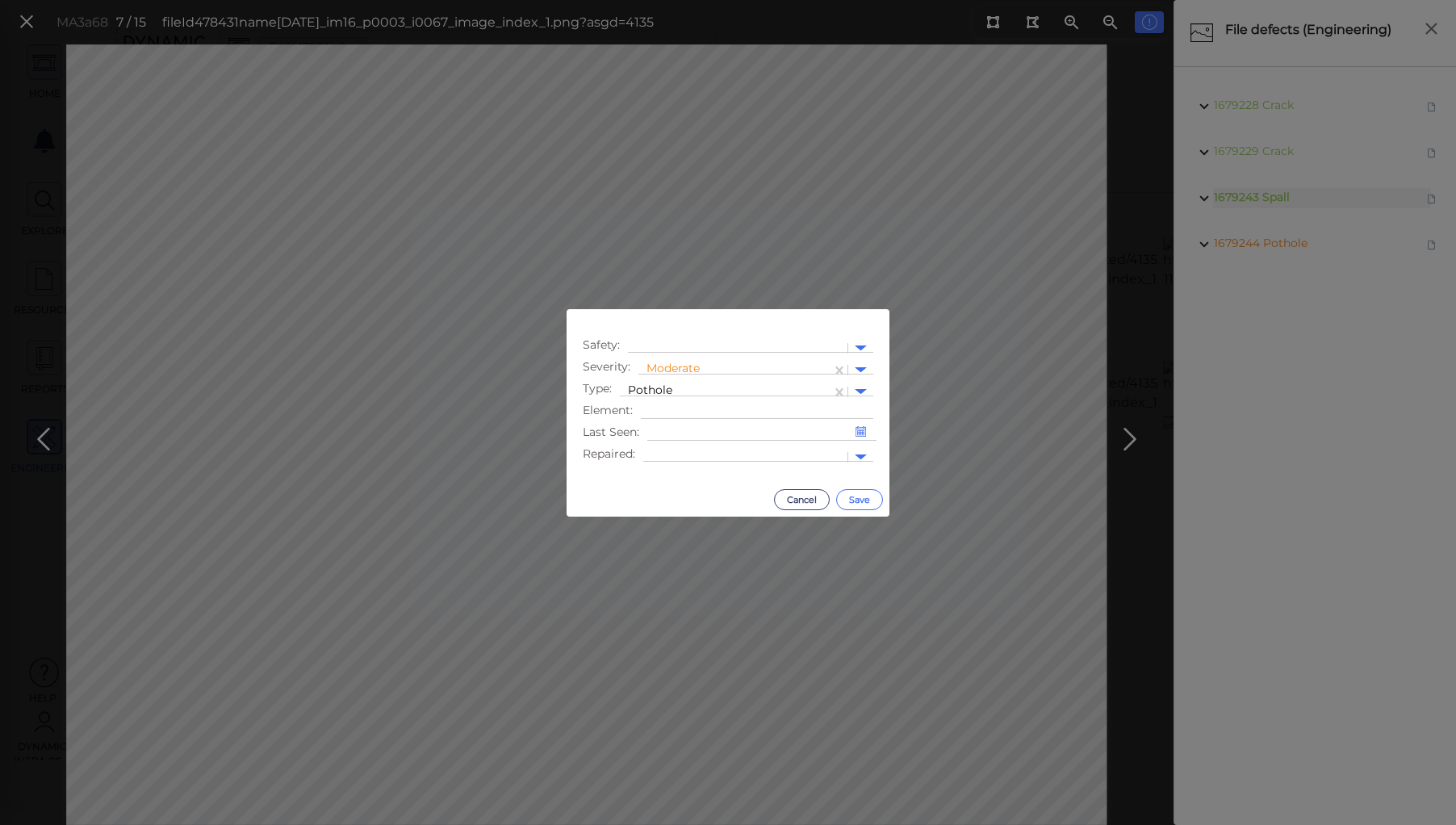
click at [857, 498] on button "Save" at bounding box center [859, 499] width 47 height 21
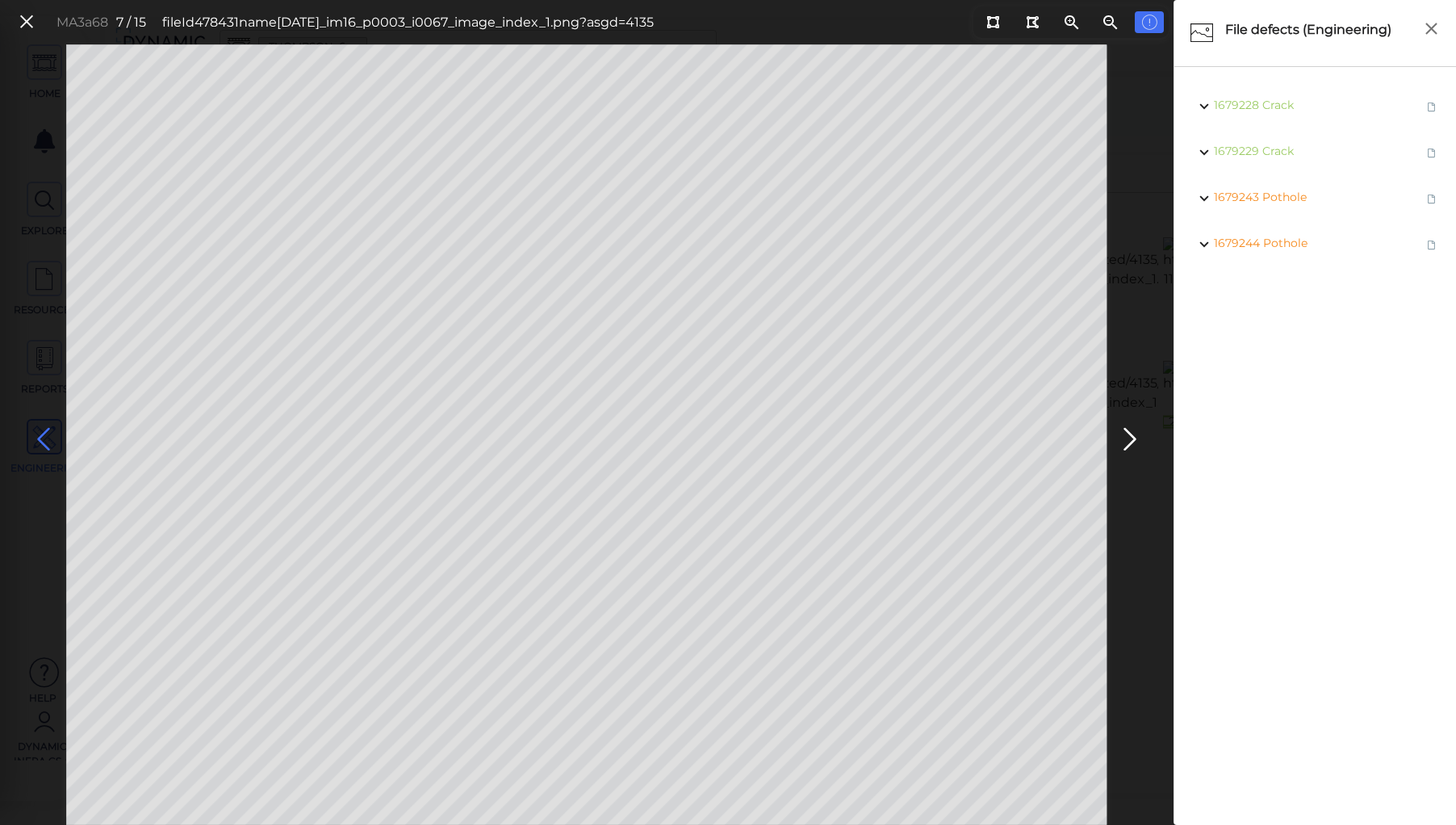
click at [49, 428] on icon at bounding box center [44, 440] width 26 height 32
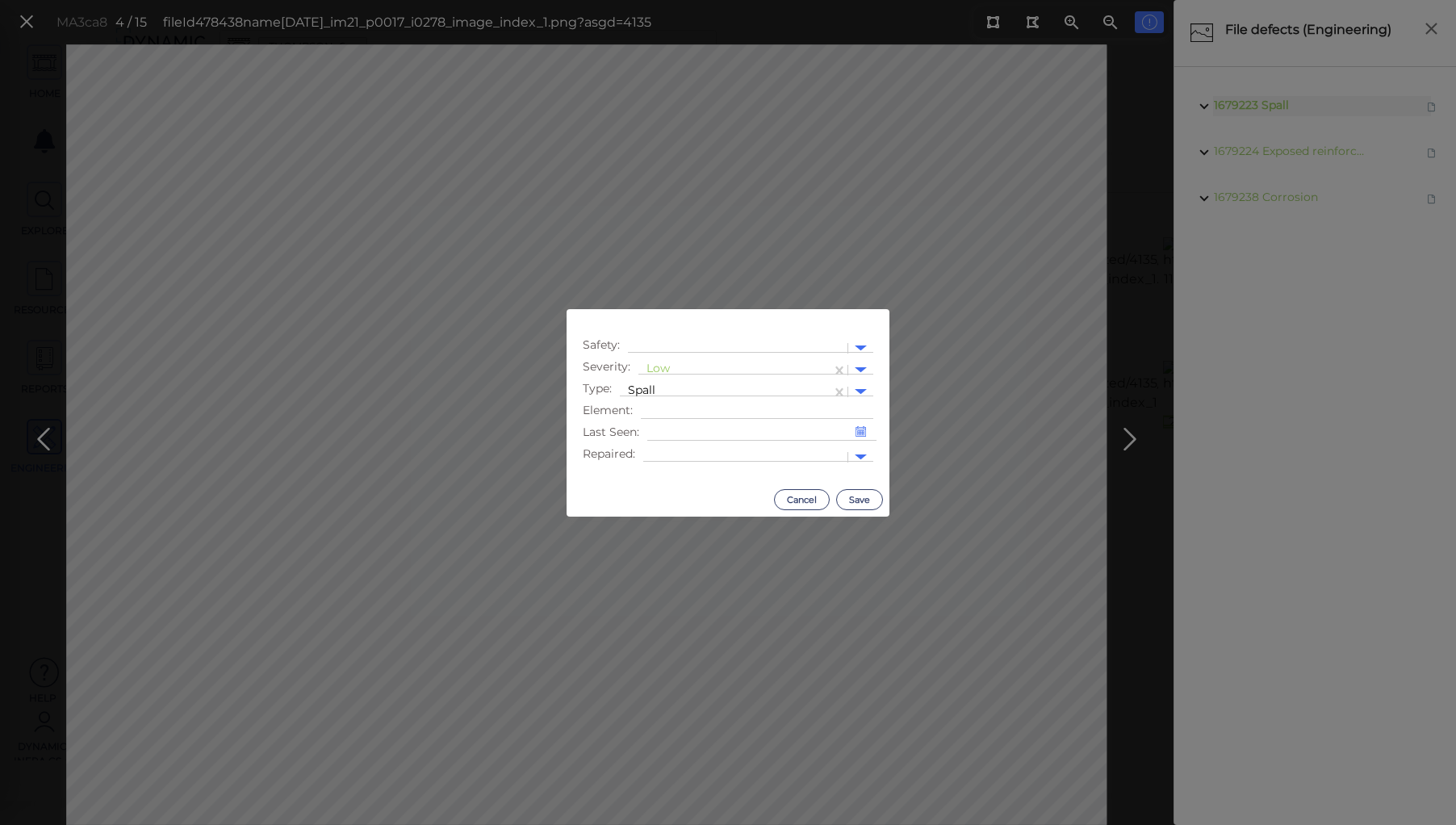
click at [634, 0] on body "This app is not optimized for mobile screens. Please access using a desktop or …" at bounding box center [728, 0] width 1456 height 0
click at [656, 366] on div at bounding box center [734, 370] width 177 height 17
drag, startPoint x: 677, startPoint y: 441, endPoint x: 687, endPoint y: 446, distance: 11.2
click at [678, 442] on div "Moderate" at bounding box center [682, 446] width 87 height 25
click at [870, 495] on button "Save" at bounding box center [859, 499] width 47 height 21
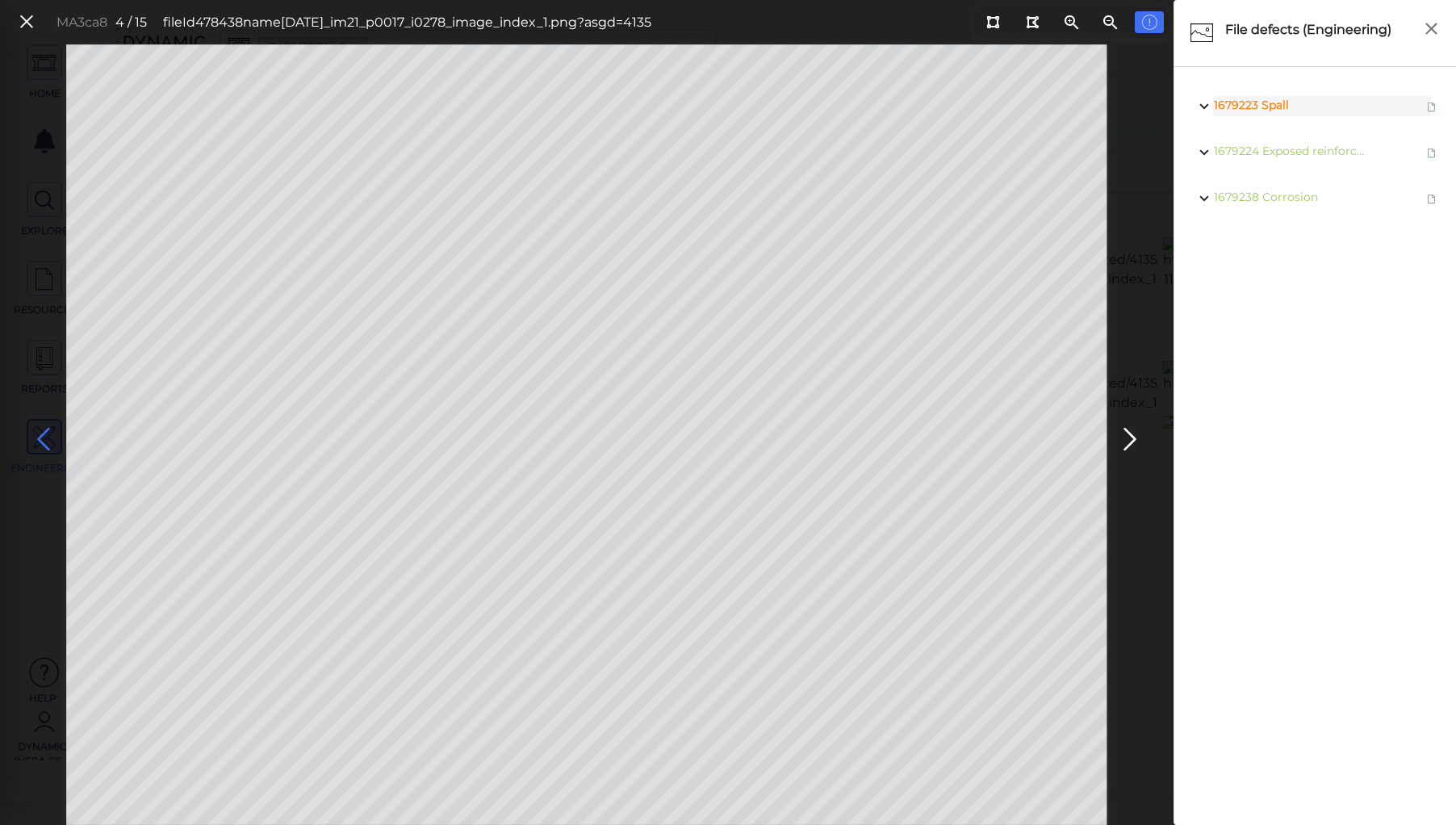
click at [42, 436] on icon at bounding box center [44, 440] width 26 height 32
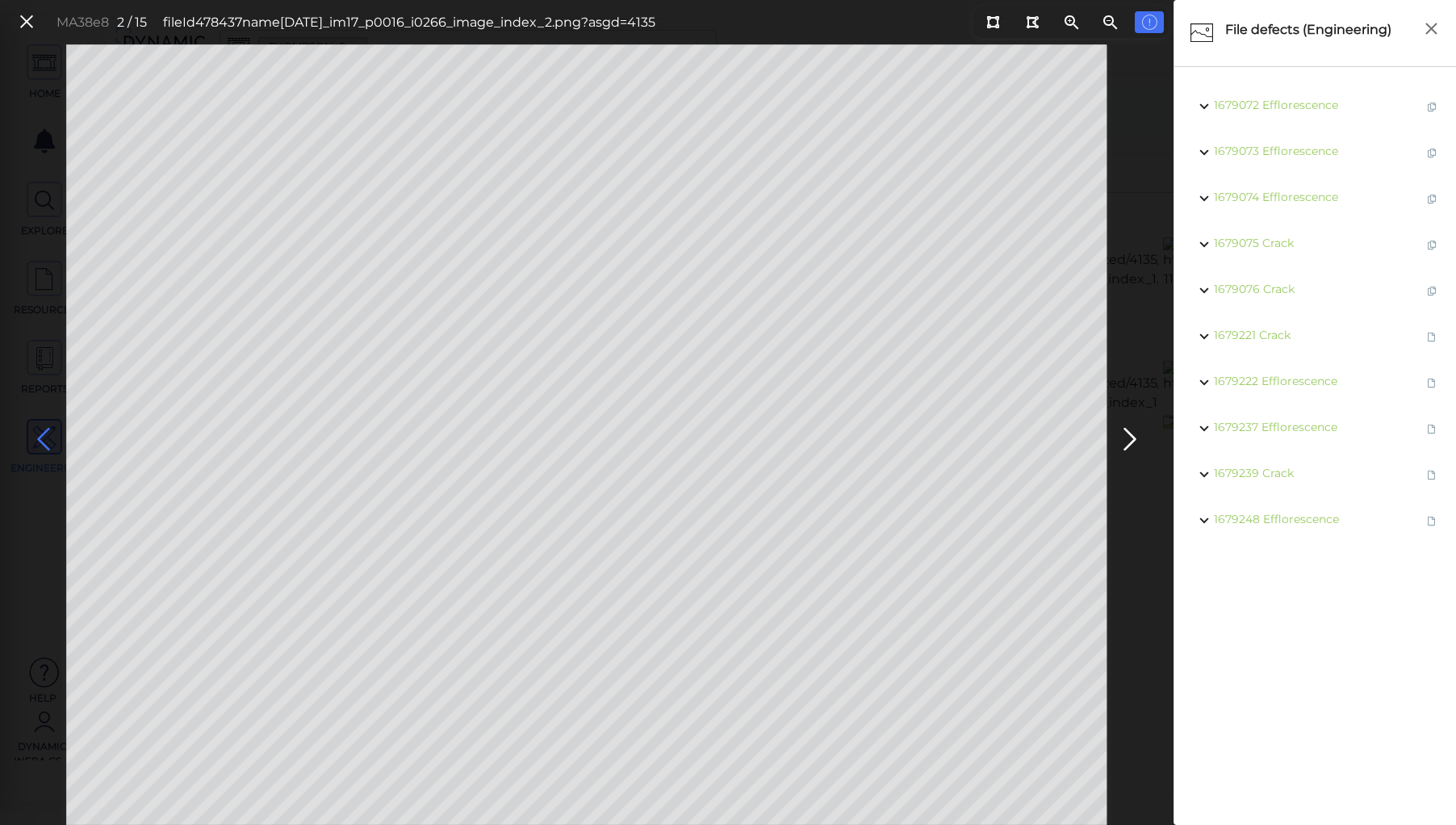
click at [42, 436] on icon at bounding box center [44, 440] width 26 height 32
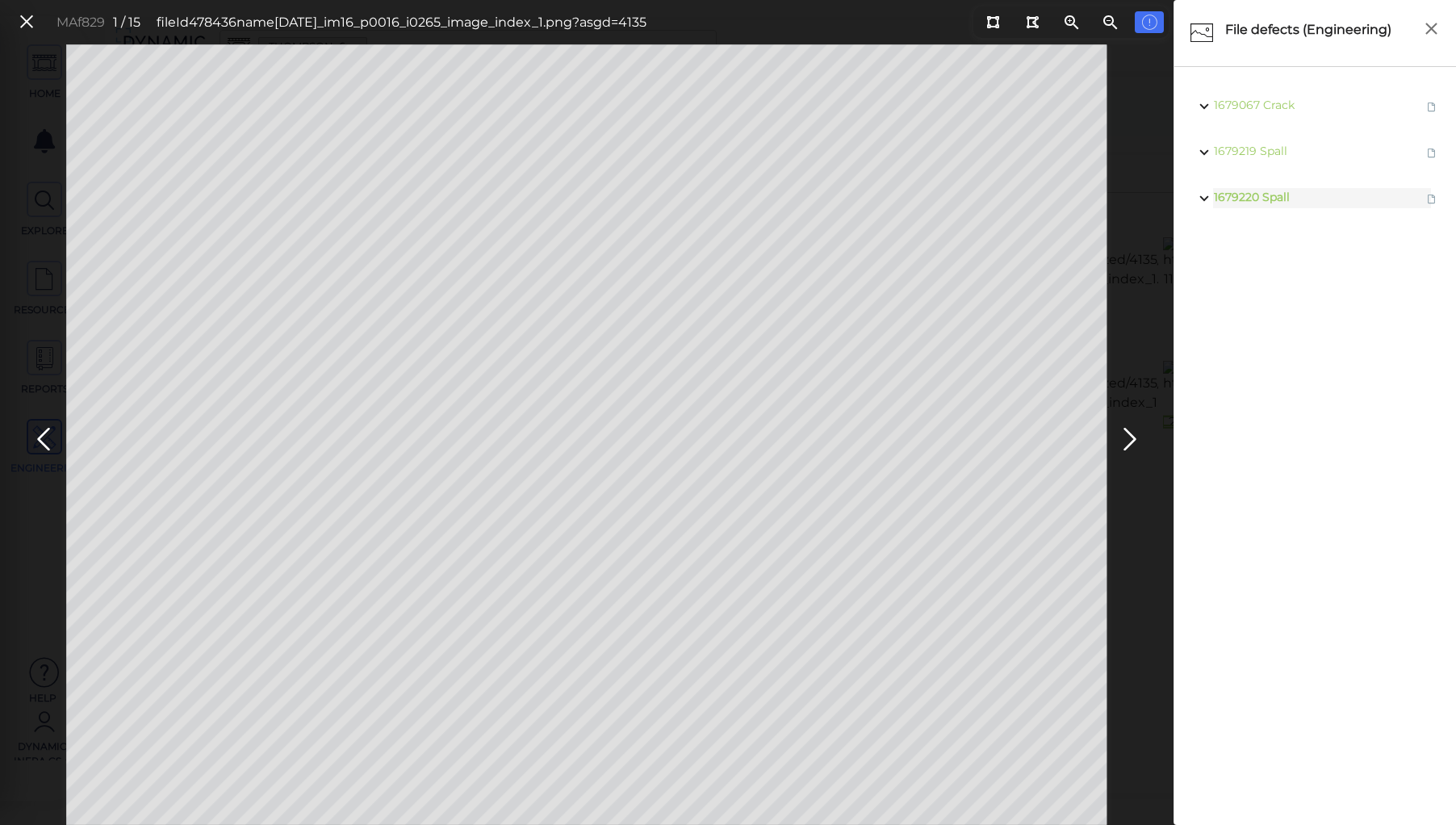
click at [641, 0] on body "This app is not optimized for mobile screens. Please access using a desktop or …" at bounding box center [728, 0] width 1456 height 0
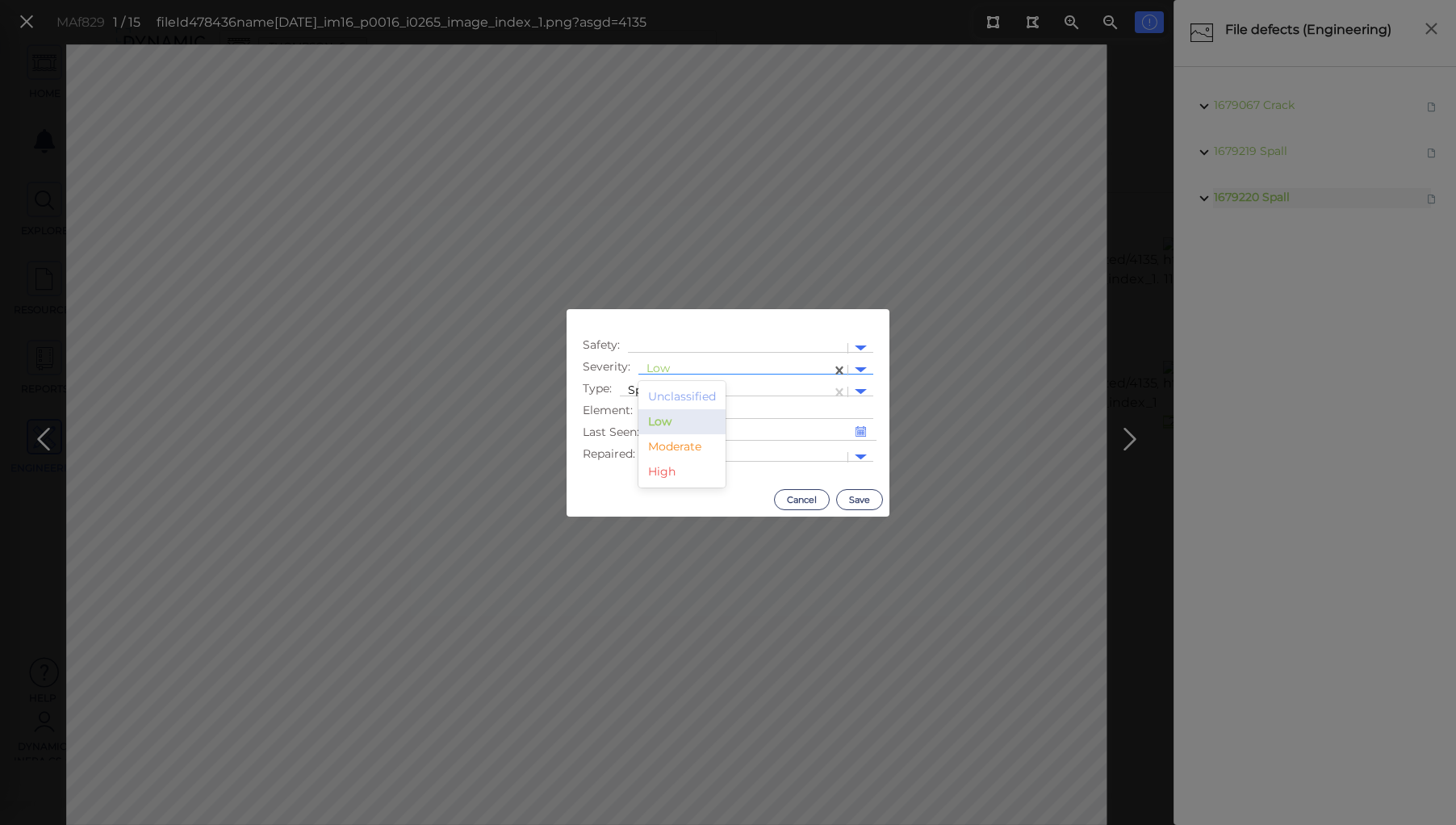
click at [687, 363] on div at bounding box center [734, 370] width 177 height 17
click at [680, 445] on div "Moderate" at bounding box center [682, 446] width 87 height 25
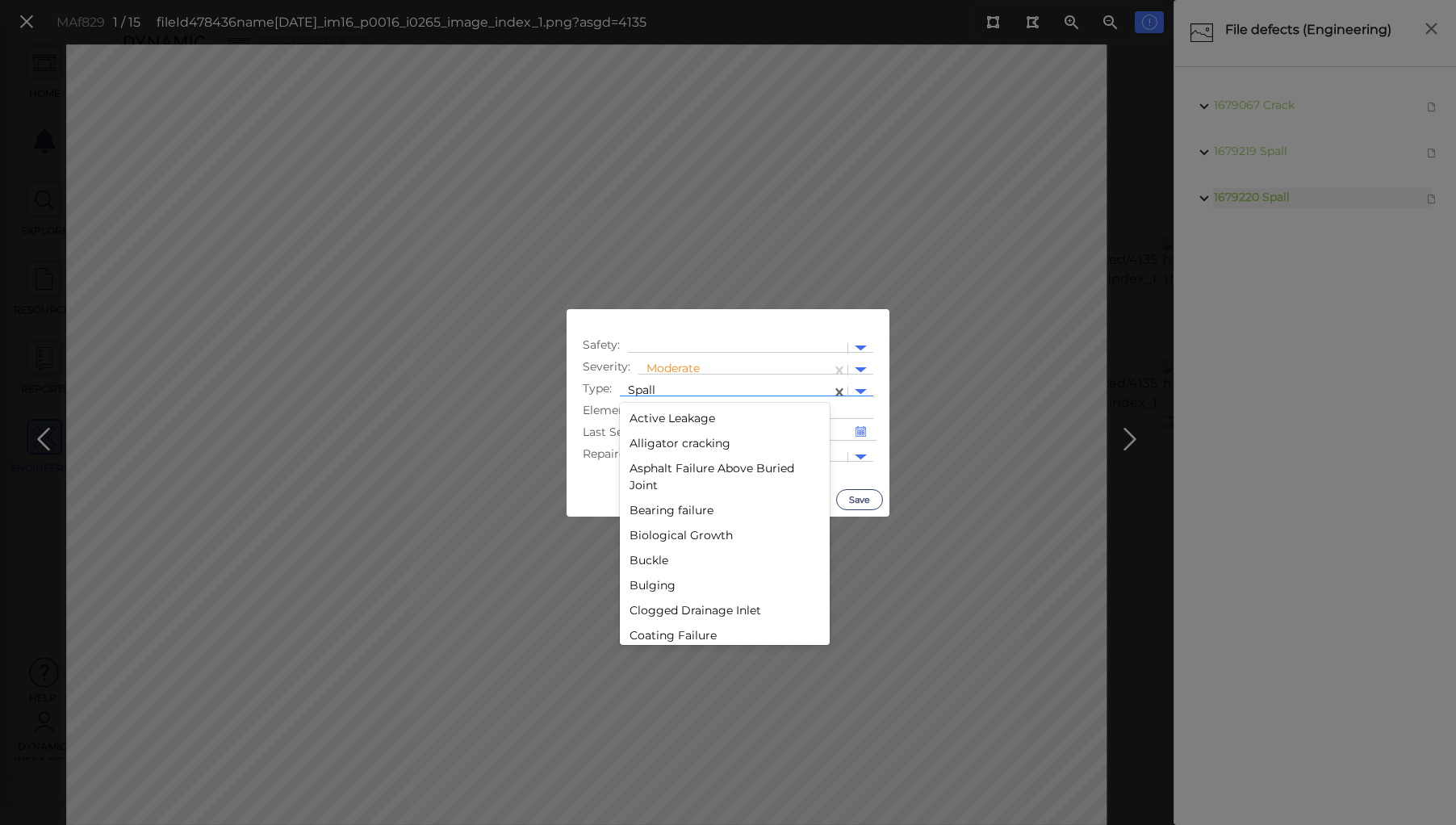
click at [670, 386] on div at bounding box center [725, 392] width 195 height 17
click at [657, 416] on div "Pothole" at bounding box center [724, 418] width 210 height 25
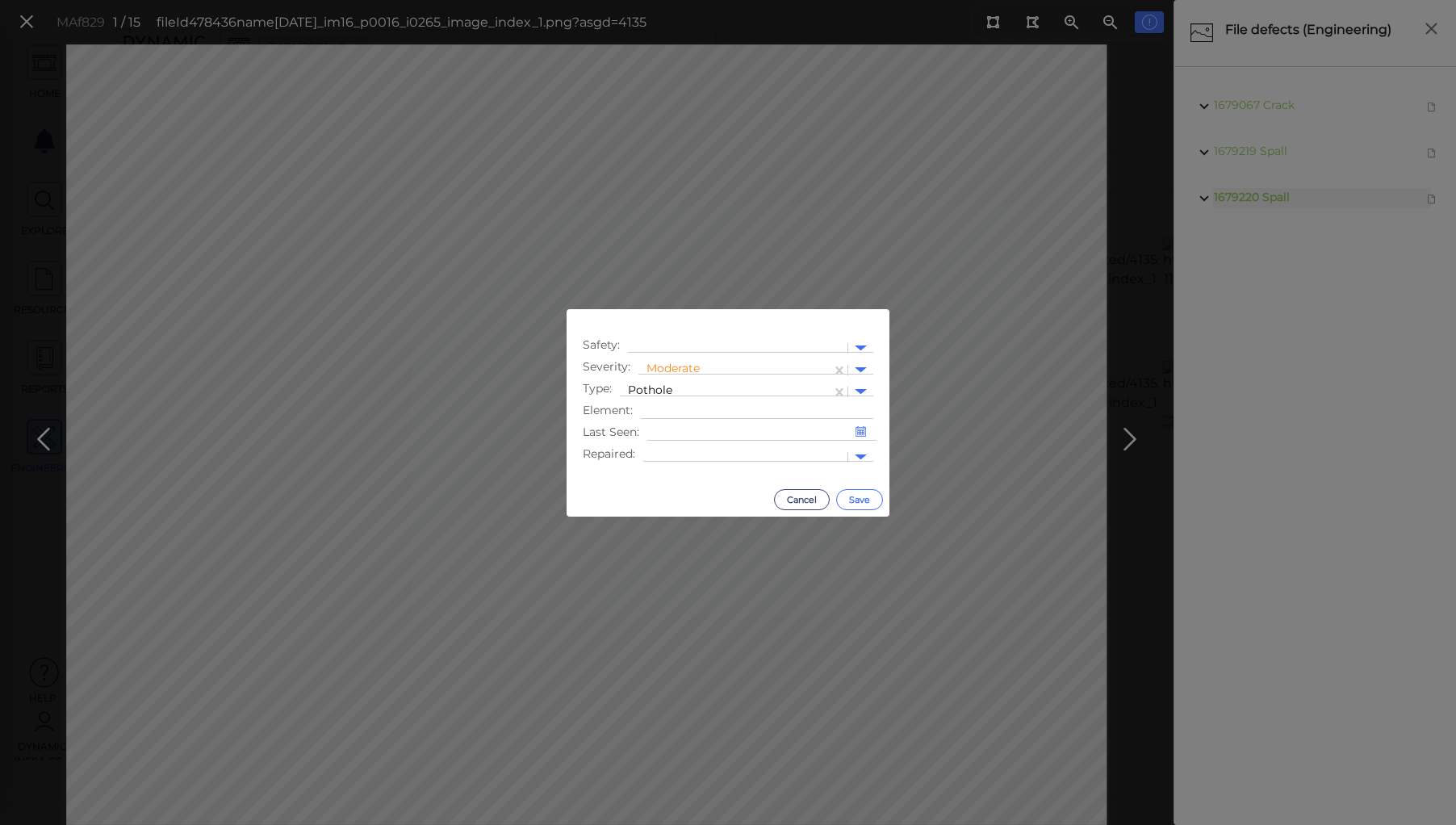
click at [864, 501] on button "Save" at bounding box center [859, 499] width 47 height 21
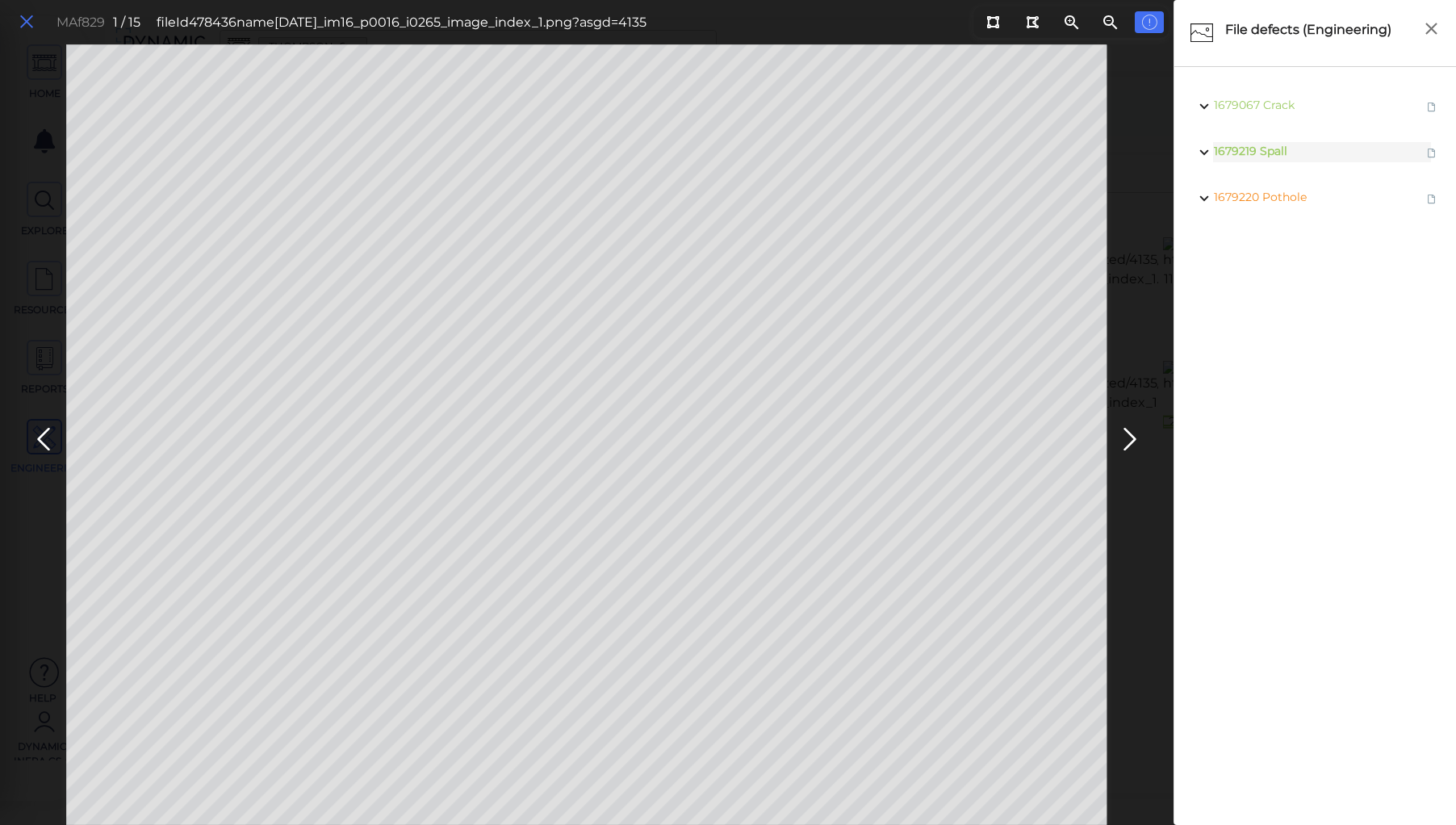
click at [23, 25] on icon at bounding box center [26, 22] width 18 height 22
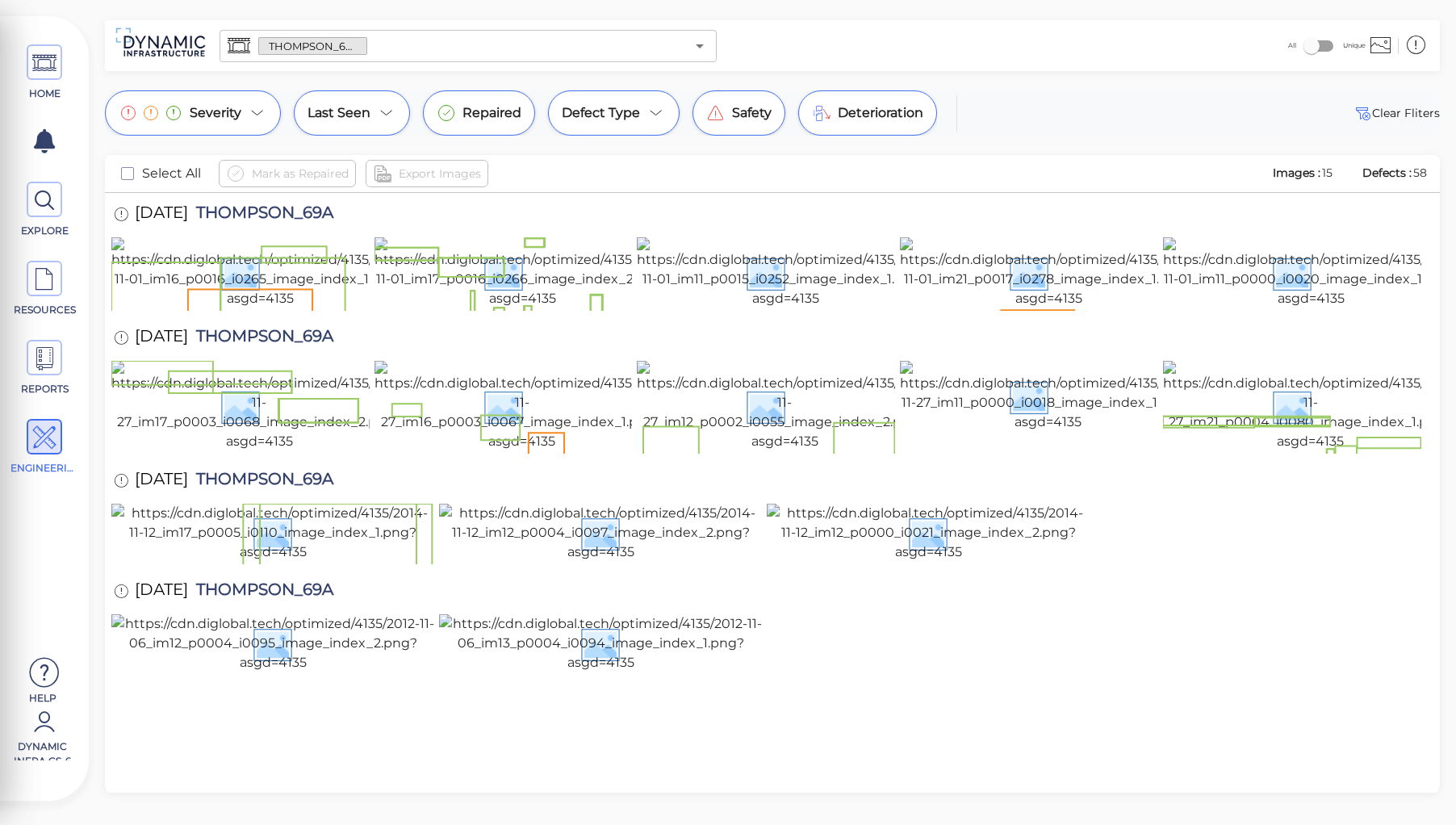
click at [275, 213] on span "THOMPSON_69A" at bounding box center [260, 215] width 145 height 22
copy span "THOMPSON_69A"
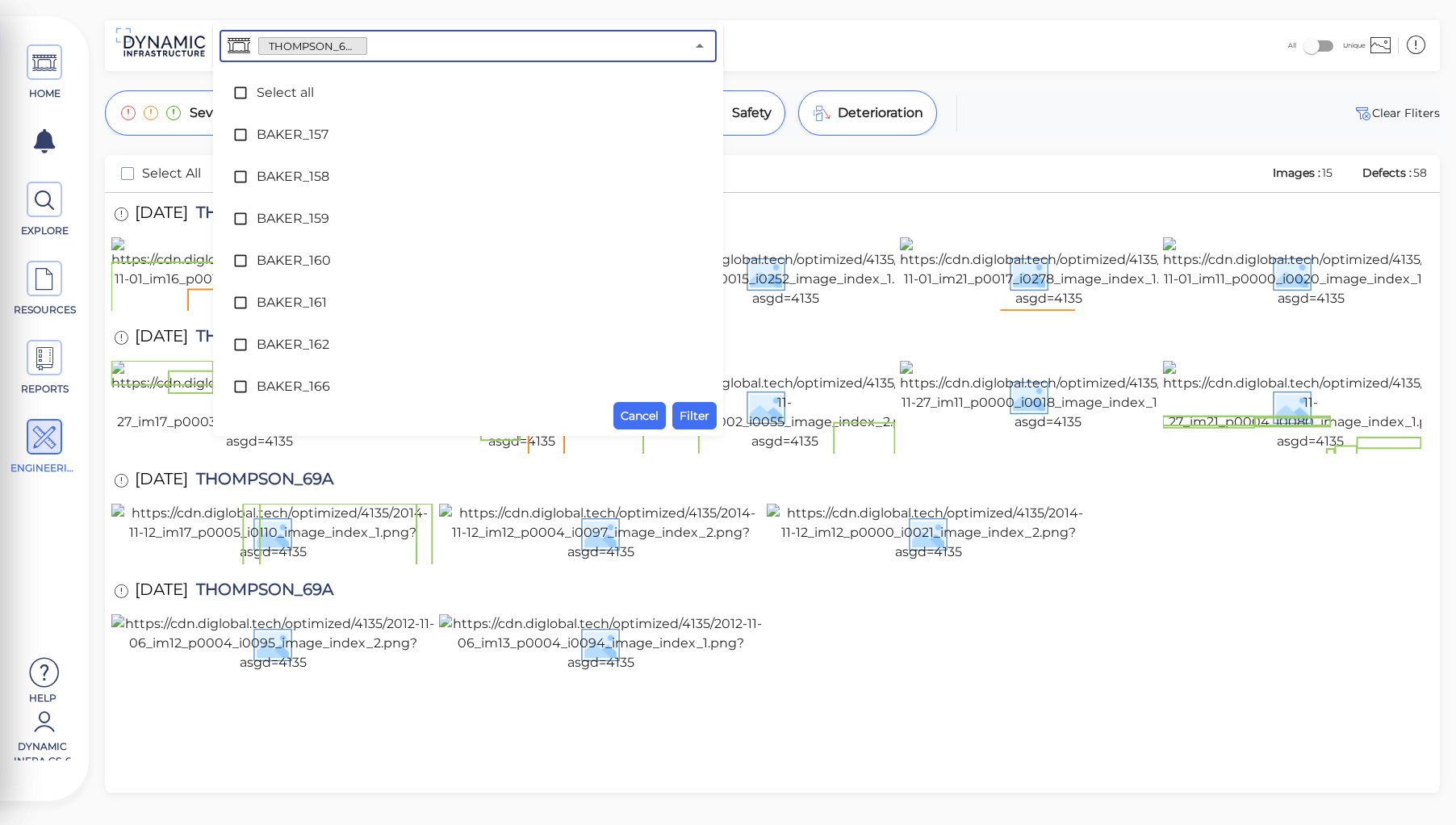
click at [378, 50] on input "text" at bounding box center [526, 45] width 318 height 23
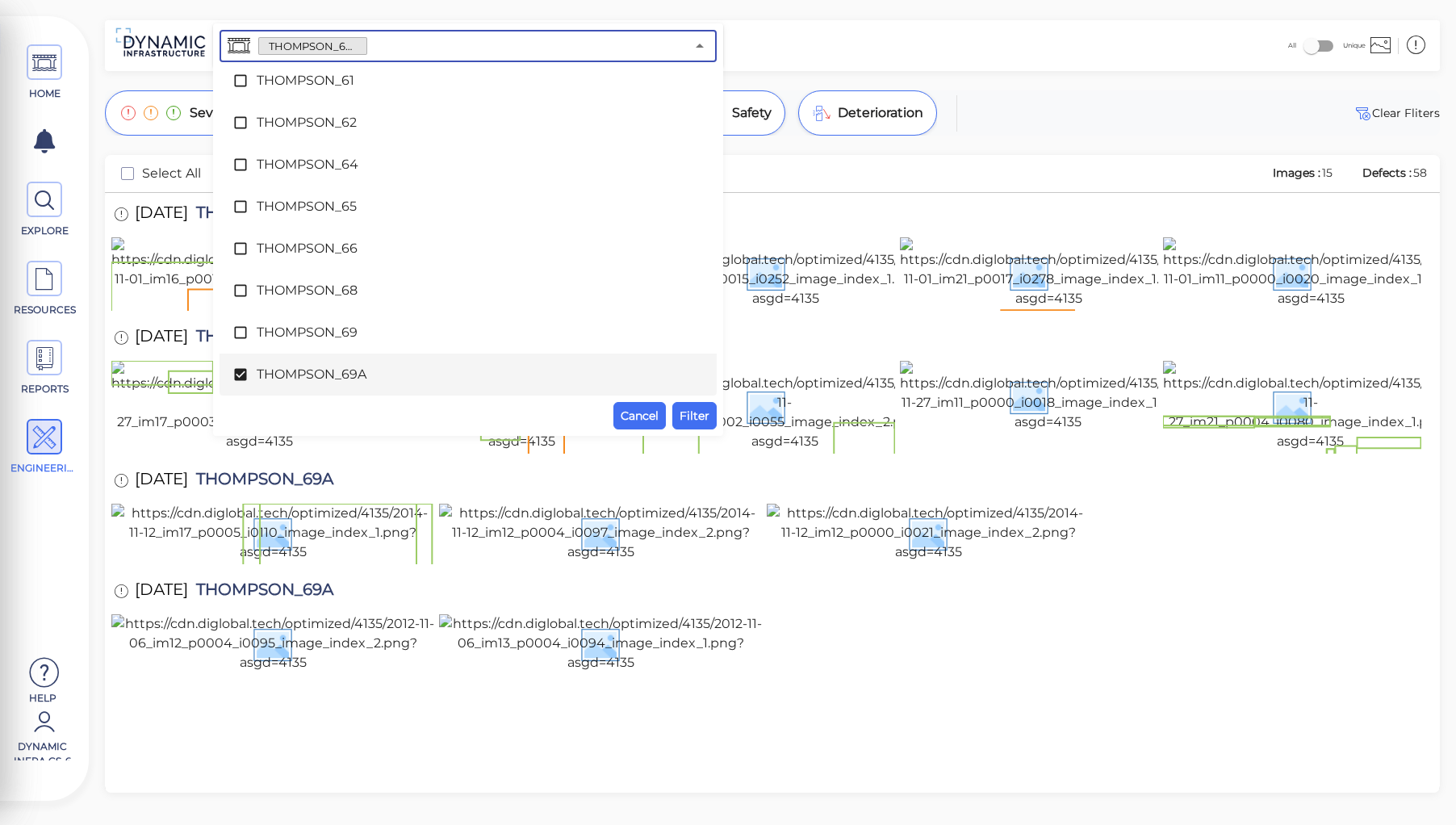
click at [378, 50] on input "text" at bounding box center [526, 45] width 318 height 23
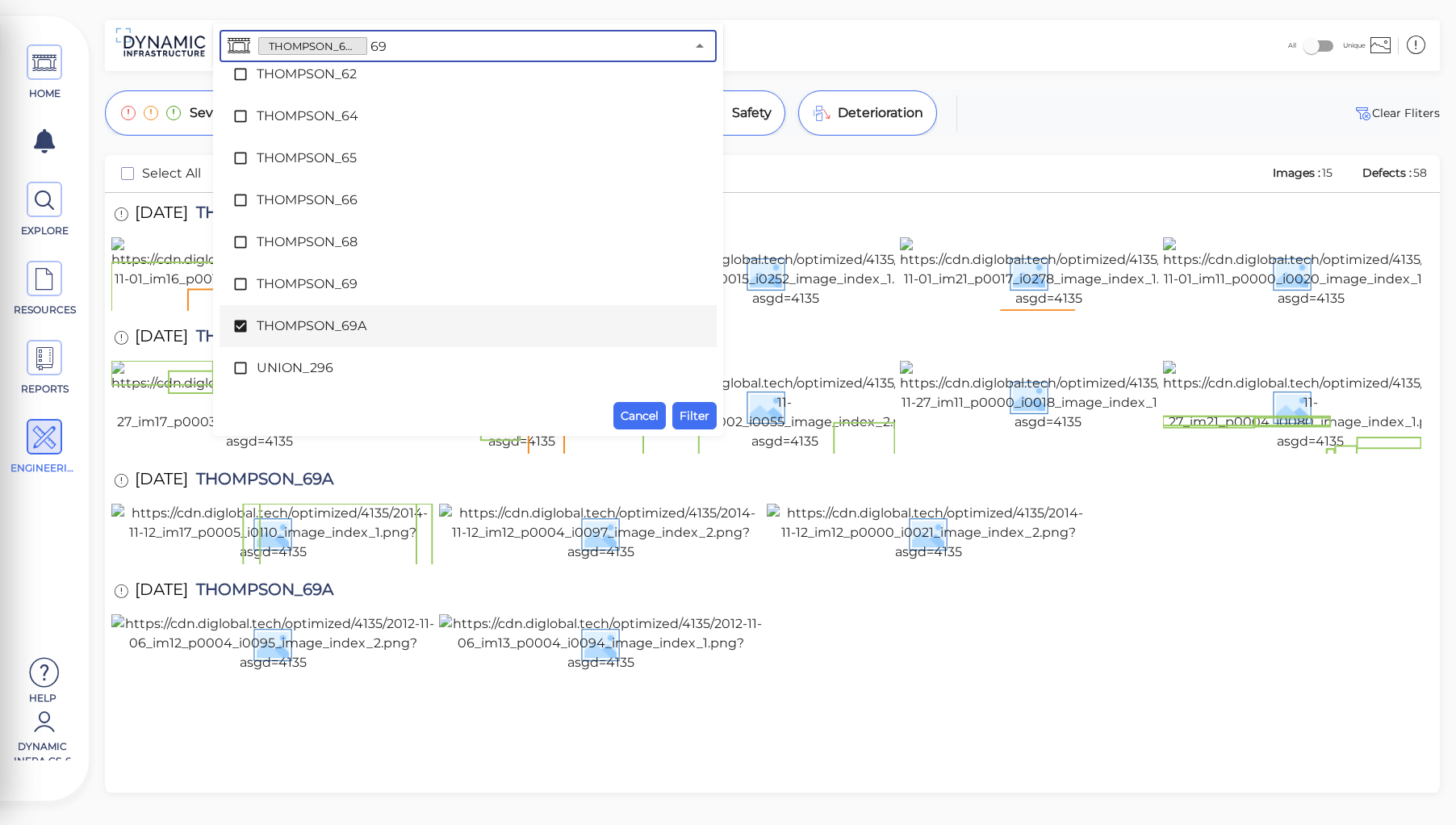
scroll to position [0, 0]
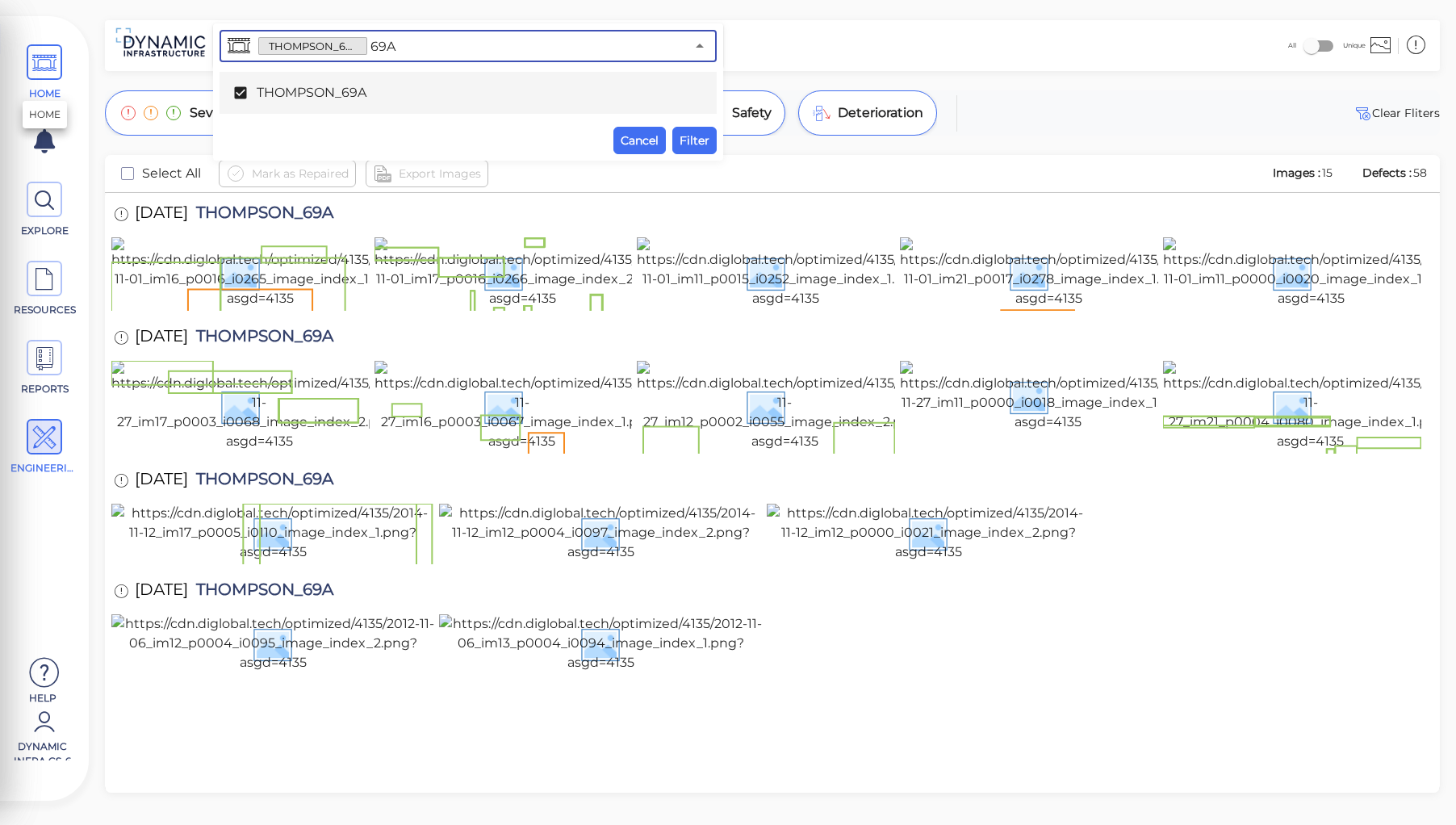
type input "69A"
click at [42, 64] on icon at bounding box center [44, 63] width 24 height 36
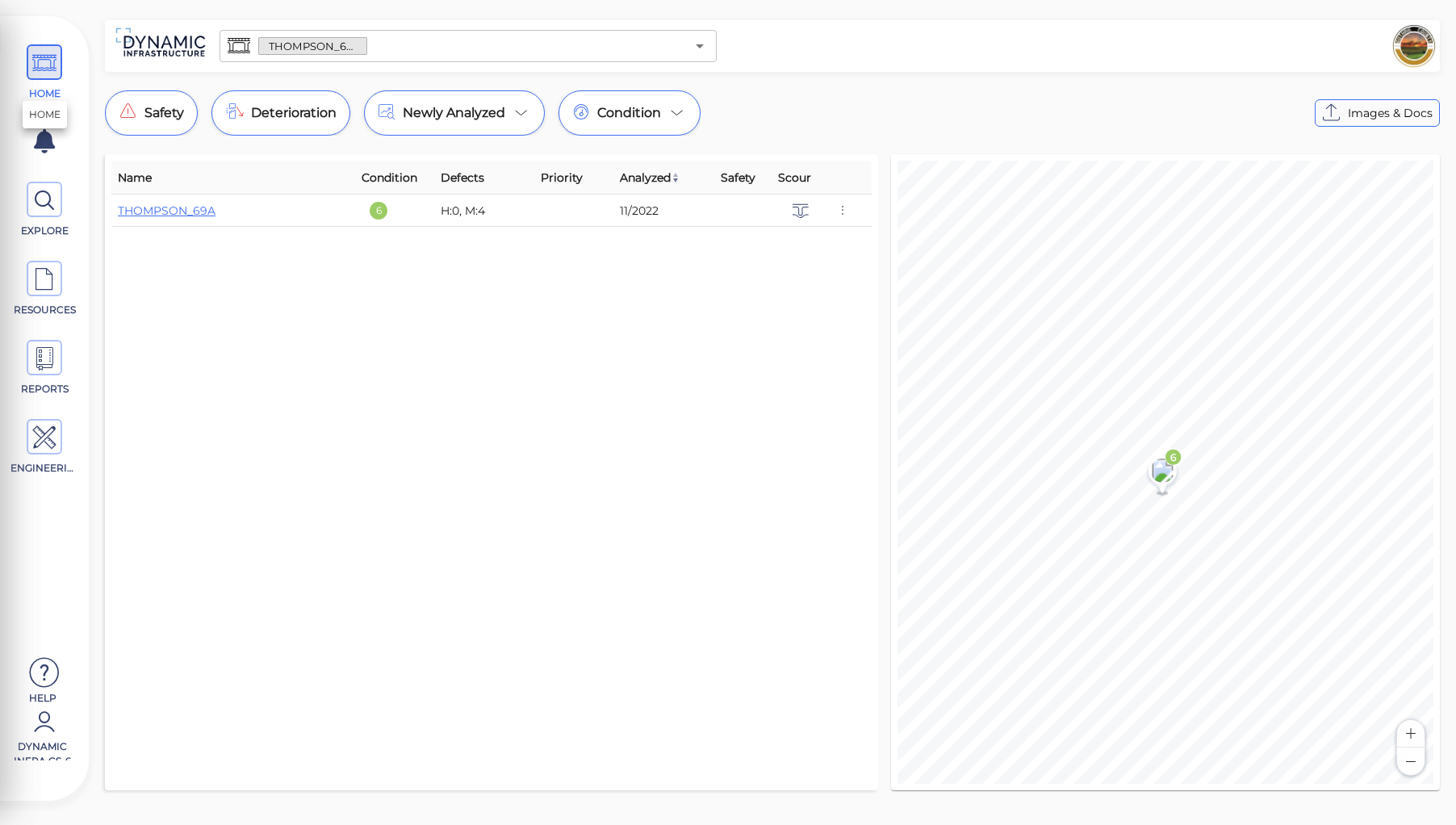
click at [40, 59] on icon at bounding box center [44, 63] width 24 height 36
click at [47, 64] on icon at bounding box center [44, 63] width 24 height 36
click at [162, 271] on div "Name Condition Defects Priority Analyzed Safety Scour THOMPSON_69A 6 H:0, M:4 1…" at bounding box center [491, 472] width 760 height 623
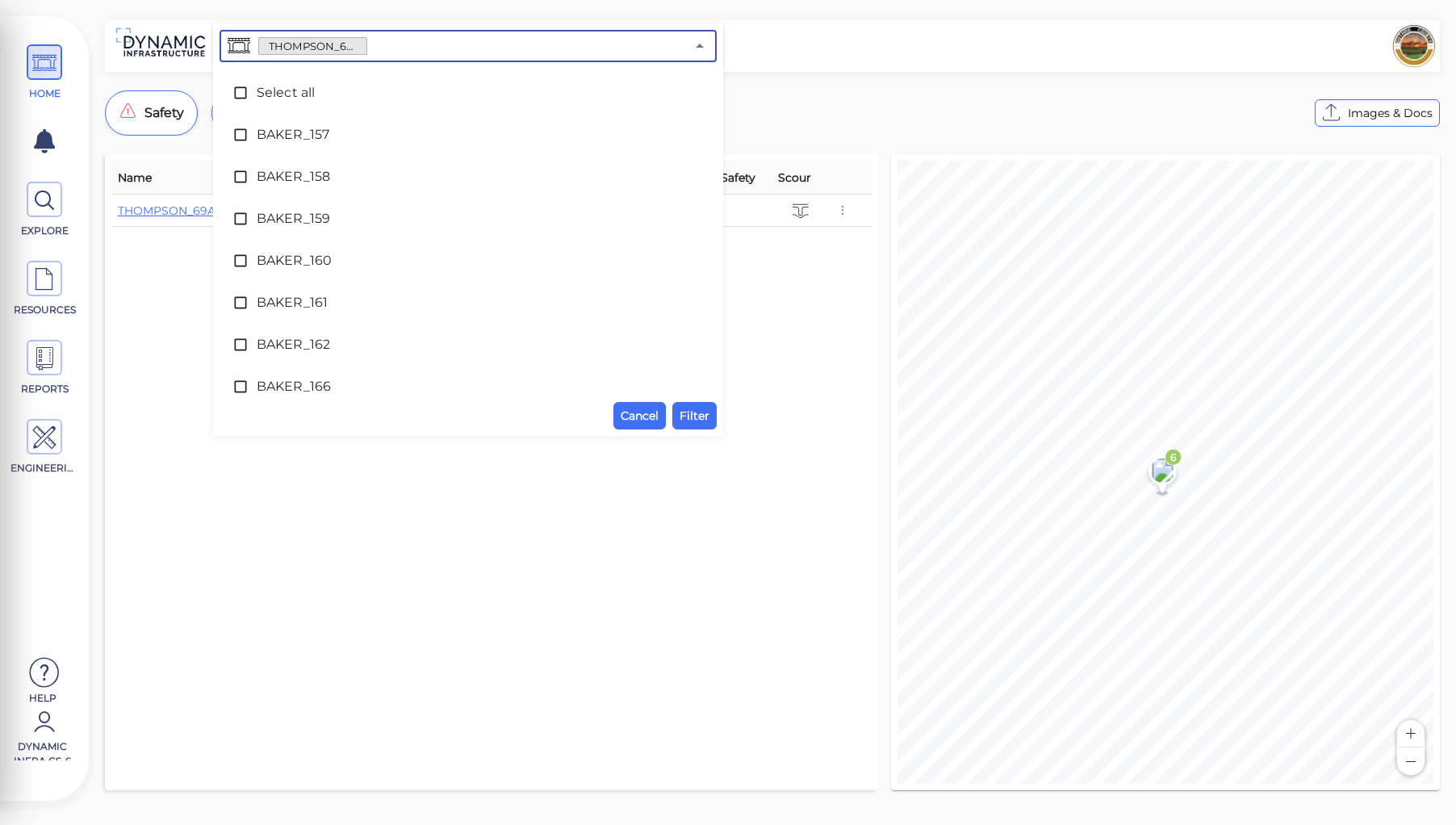
click at [399, 40] on input "text" at bounding box center [526, 45] width 318 height 23
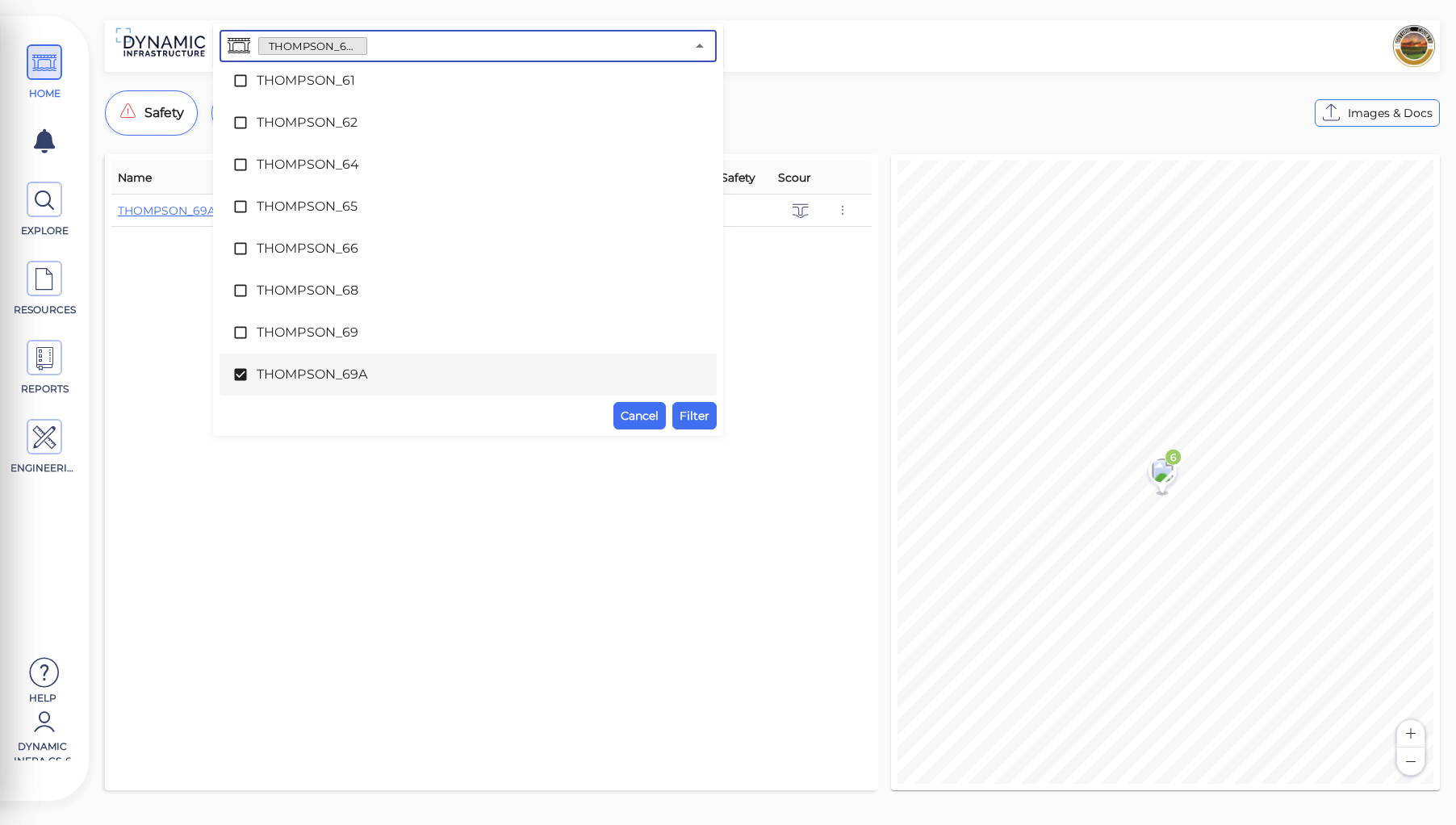
click at [242, 374] on icon at bounding box center [240, 374] width 16 height 16
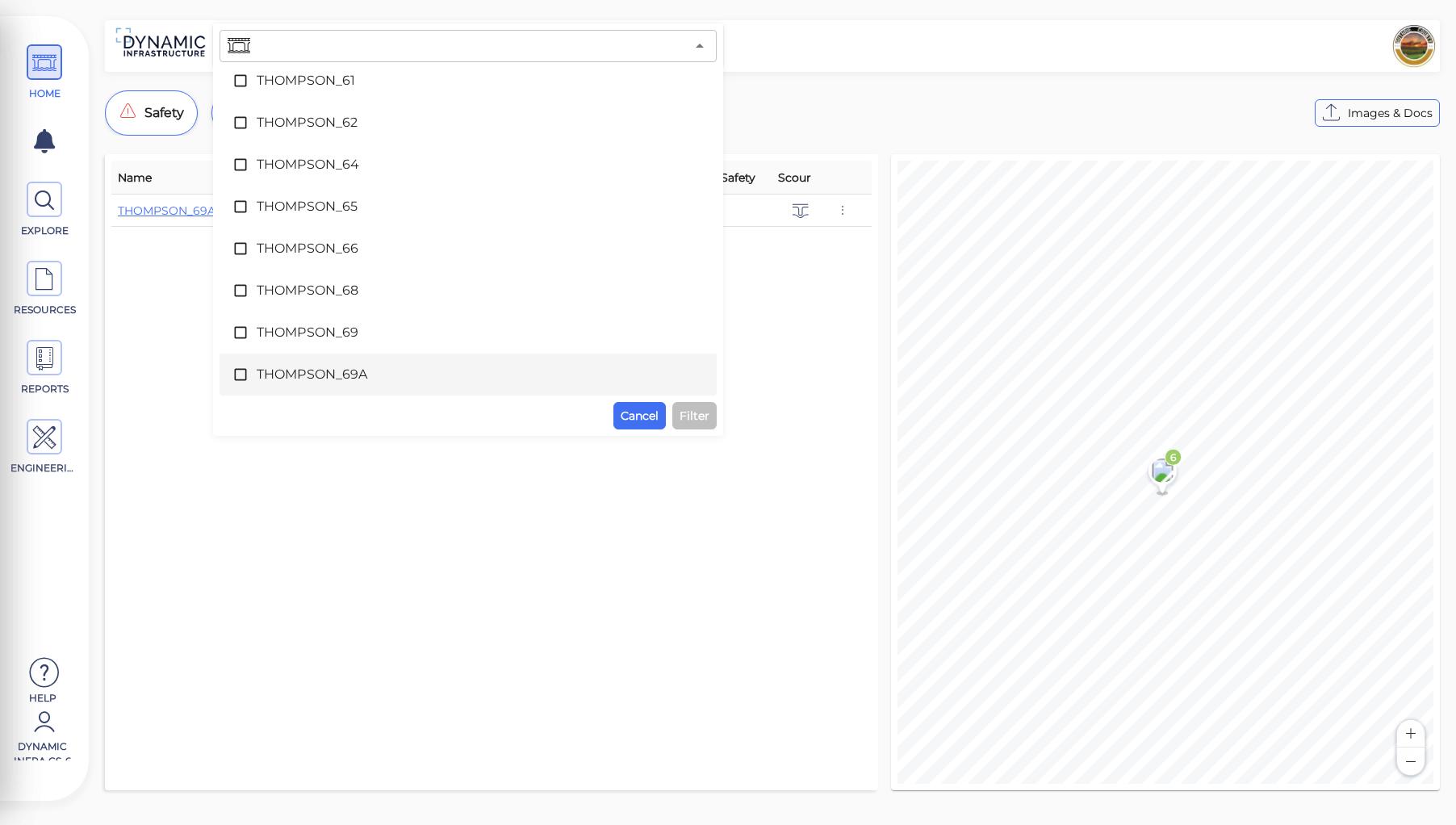
click at [445, 536] on div "Name Condition Defects Priority Analyzed Safety Scour THOMPSON_69A 6 H:0, M:4 1…" at bounding box center [491, 472] width 760 height 623
click at [45, 56] on icon at bounding box center [44, 63] width 24 height 36
click at [381, 49] on input "text" at bounding box center [470, 45] width 432 height 23
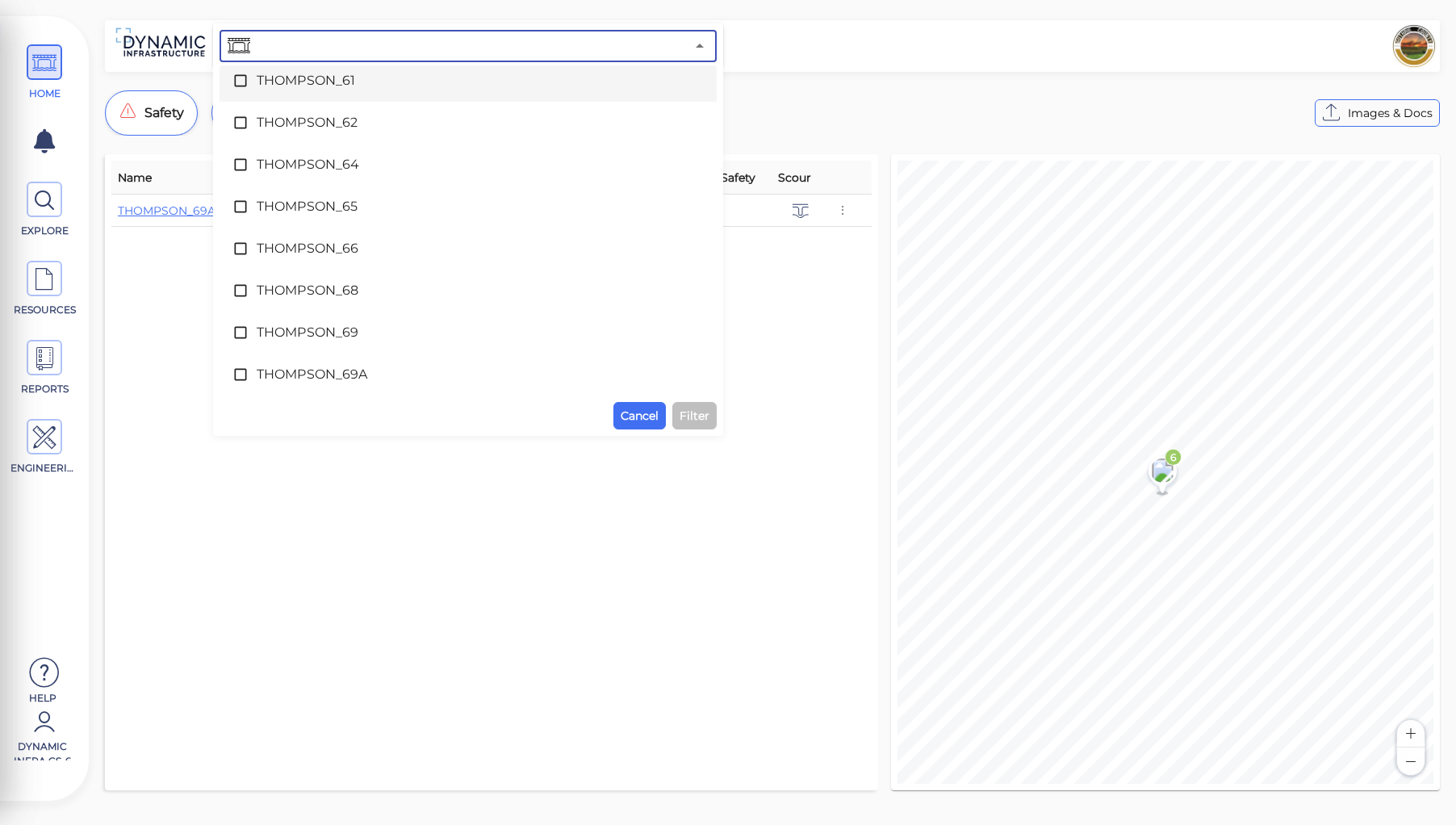
click at [790, 75] on div "​ Select all BAKER_157 BAKER_158 BAKER_159 BAKER_160 BAKER_161 BAKER_162 BAKER_…" at bounding box center [772, 410] width 1367 height 780
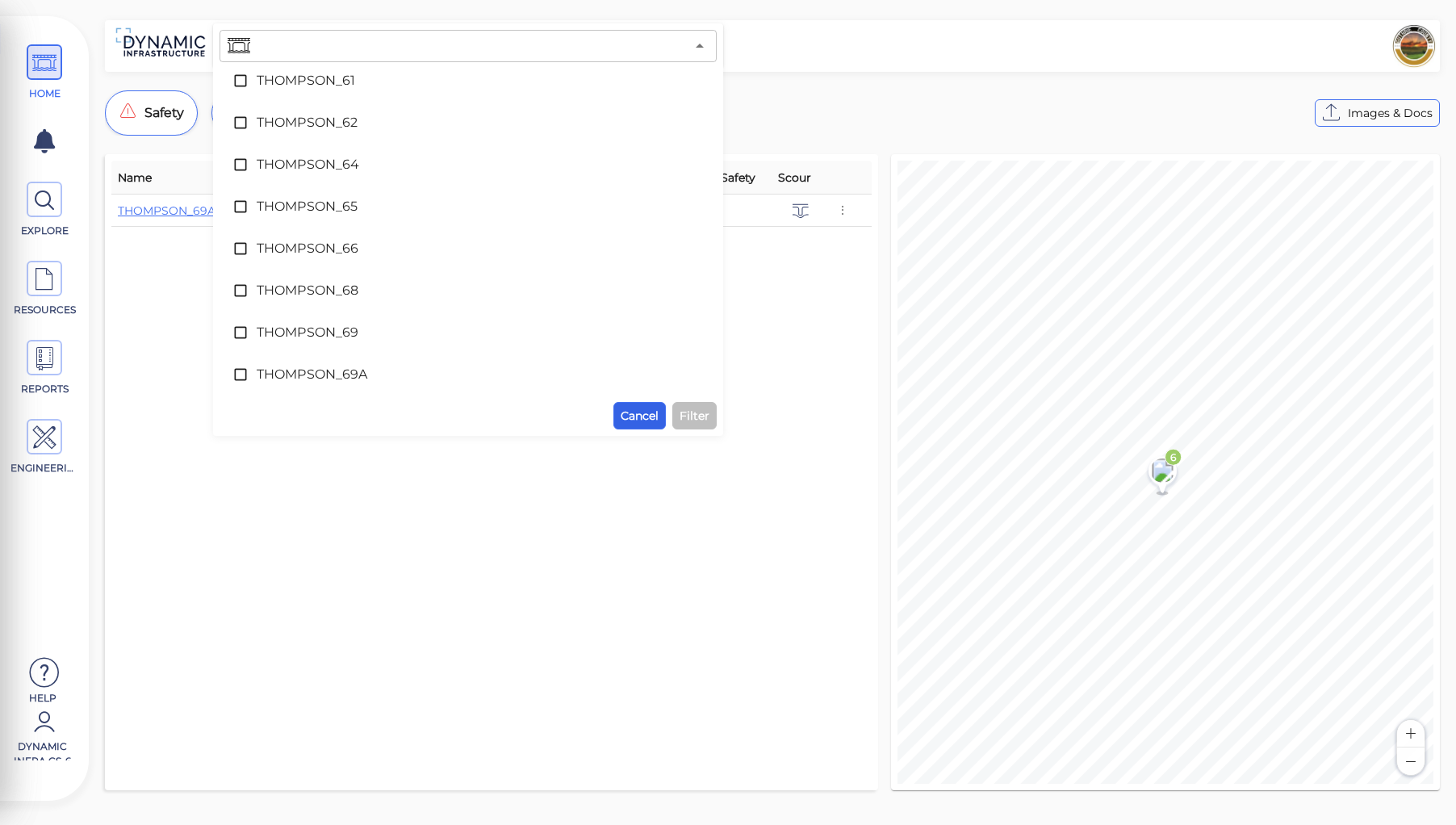
click at [646, 413] on span "Cancel" at bounding box center [639, 415] width 38 height 19
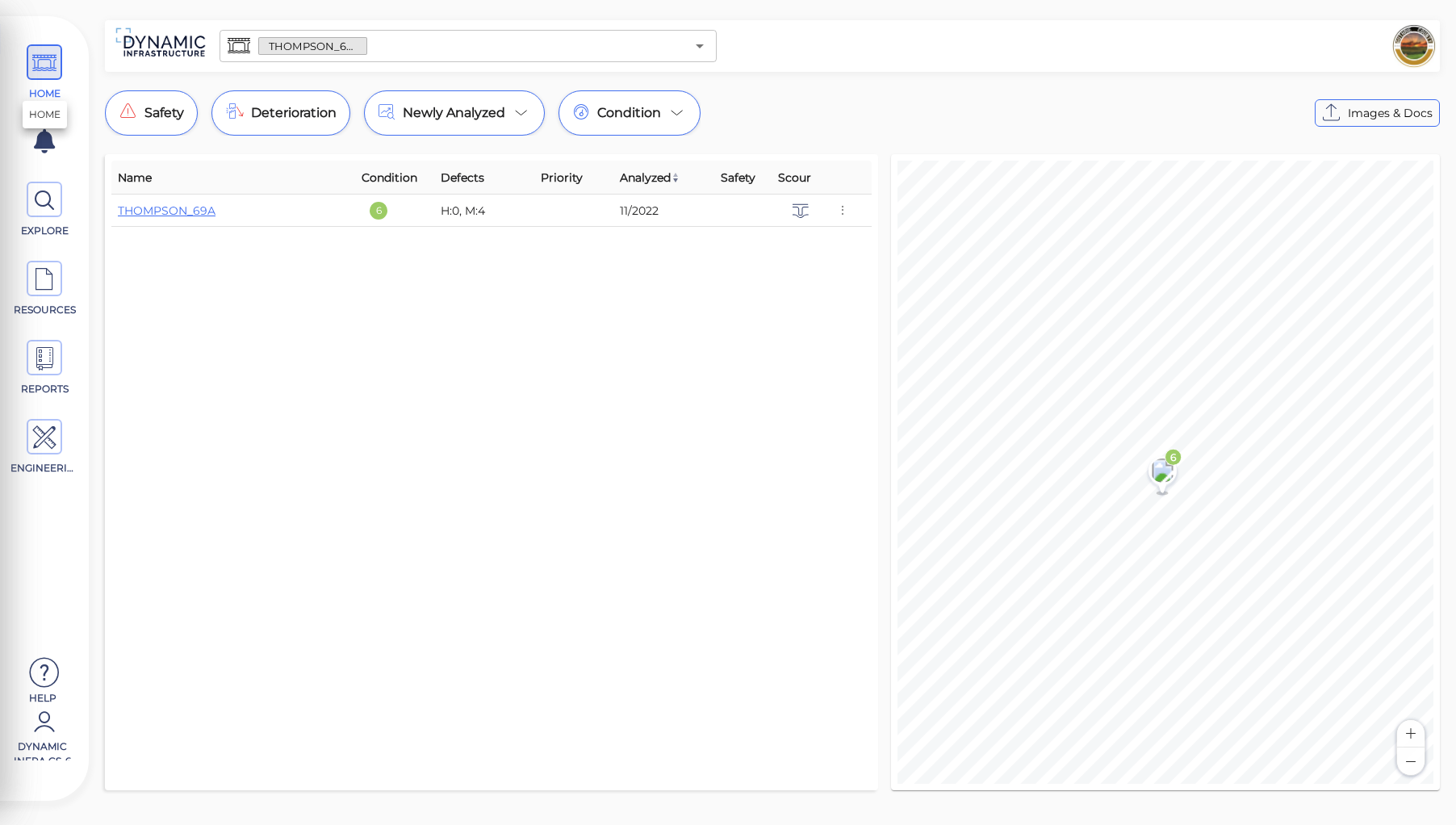
click at [49, 59] on icon at bounding box center [44, 63] width 24 height 36
click at [384, 45] on input "text" at bounding box center [526, 45] width 318 height 23
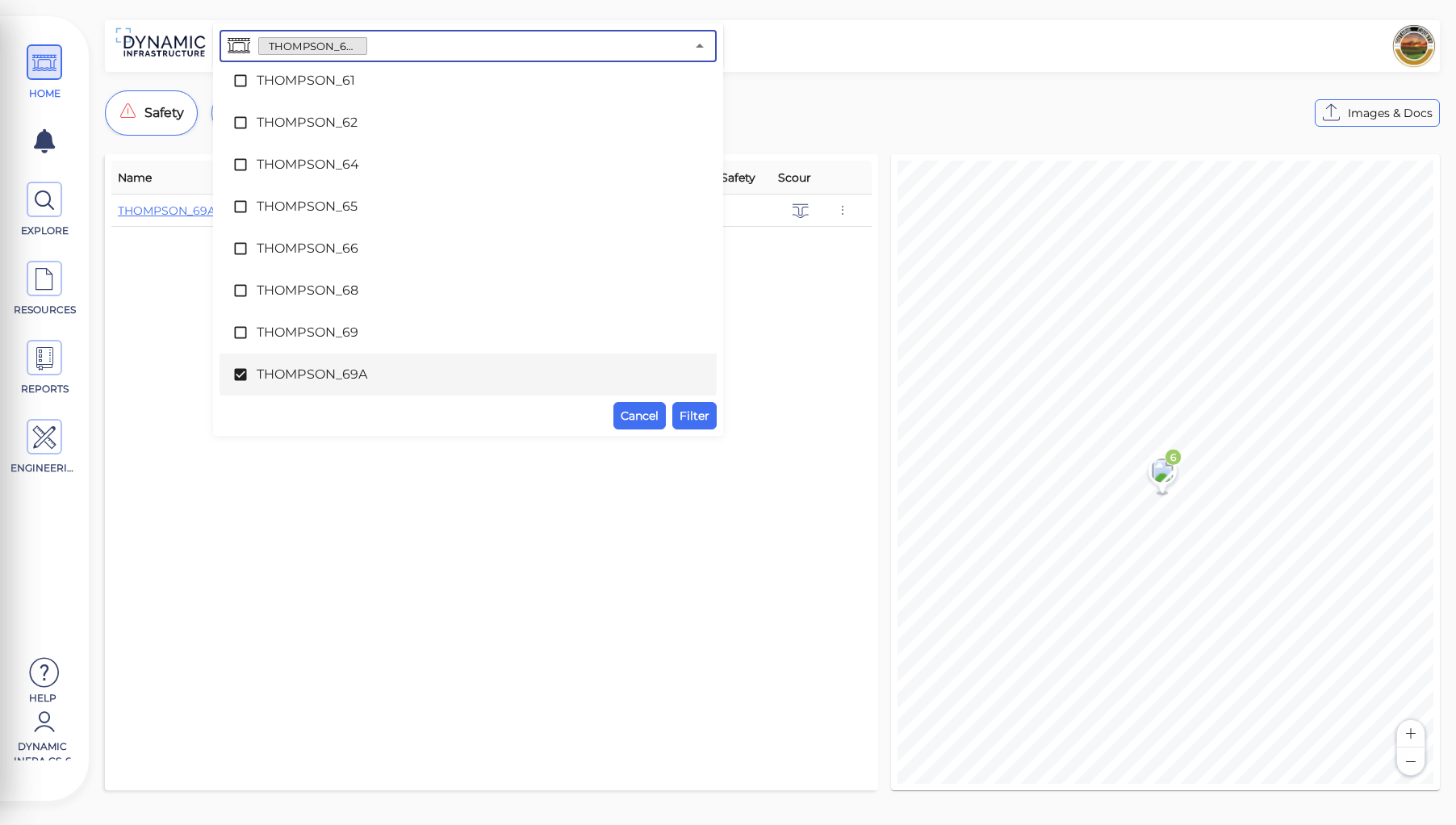
click at [239, 374] on icon at bounding box center [240, 374] width 16 height 16
click at [633, 439] on div "Name Condition Defects Priority Analyzed Safety Scour THOMPSON_69A 6 H:0, M:4 1…" at bounding box center [491, 472] width 760 height 623
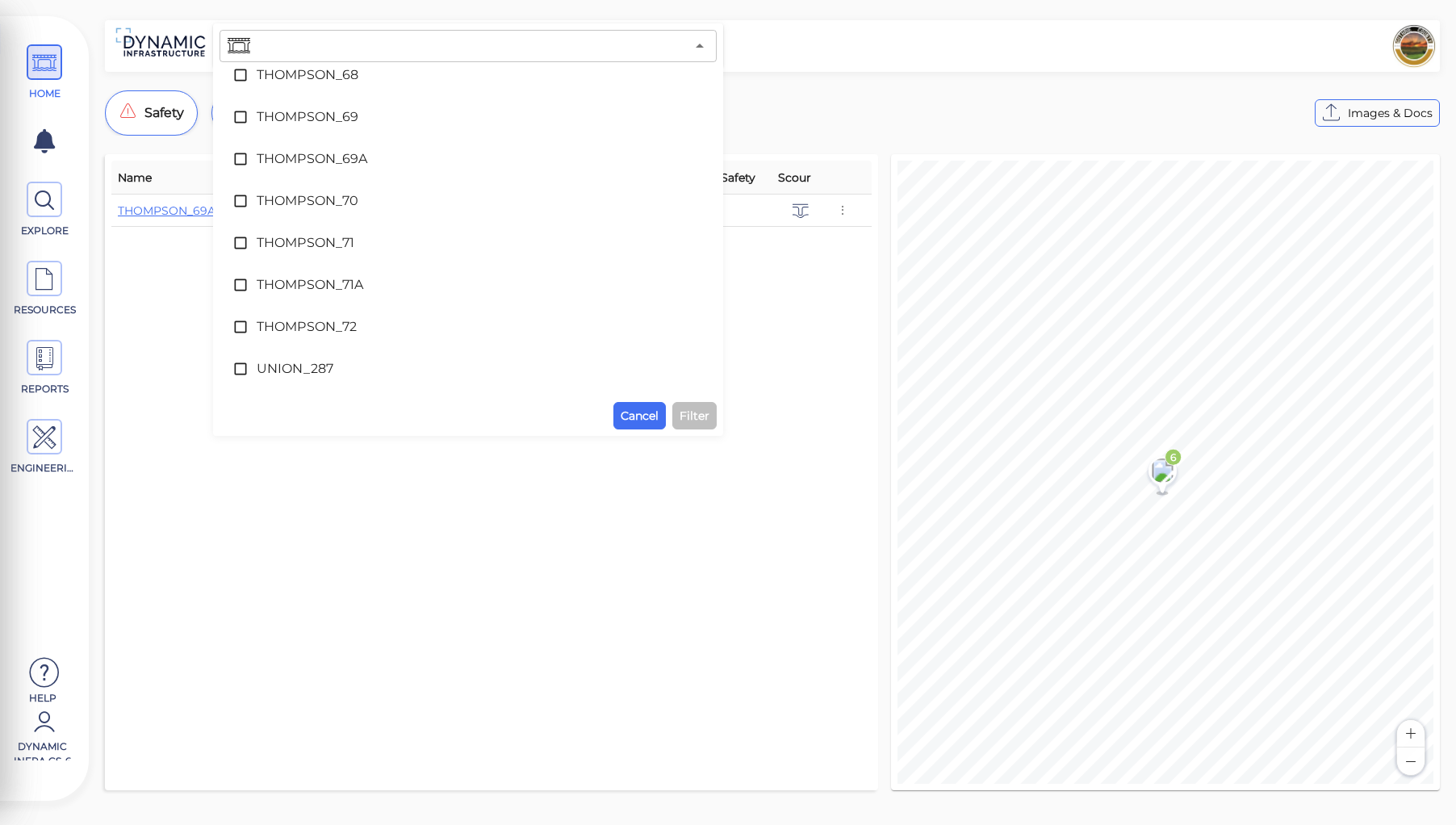
scroll to position [8265, 0]
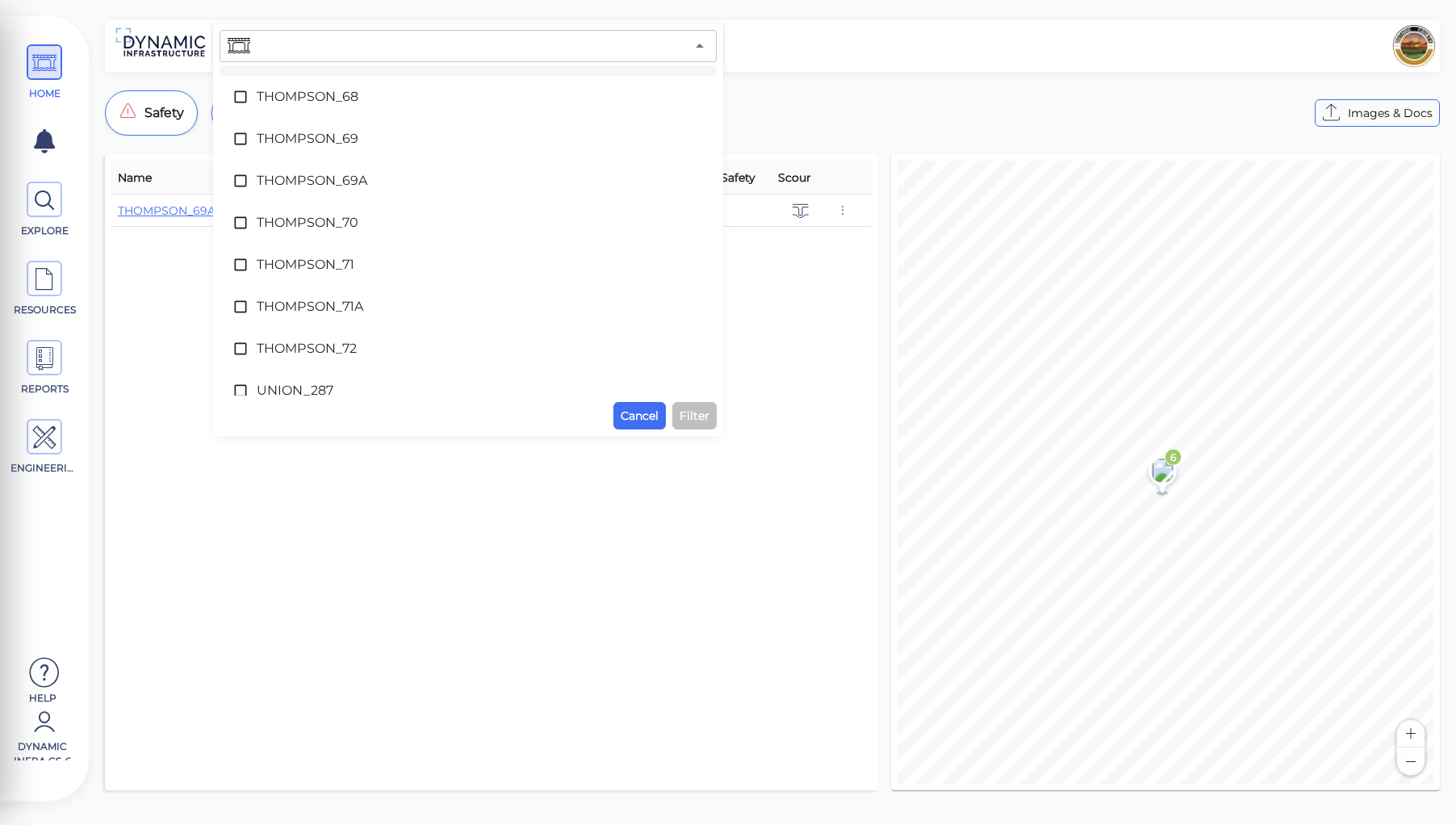
click at [290, 45] on input "text" at bounding box center [470, 45] width 432 height 23
click at [51, 66] on icon at bounding box center [44, 63] width 24 height 36
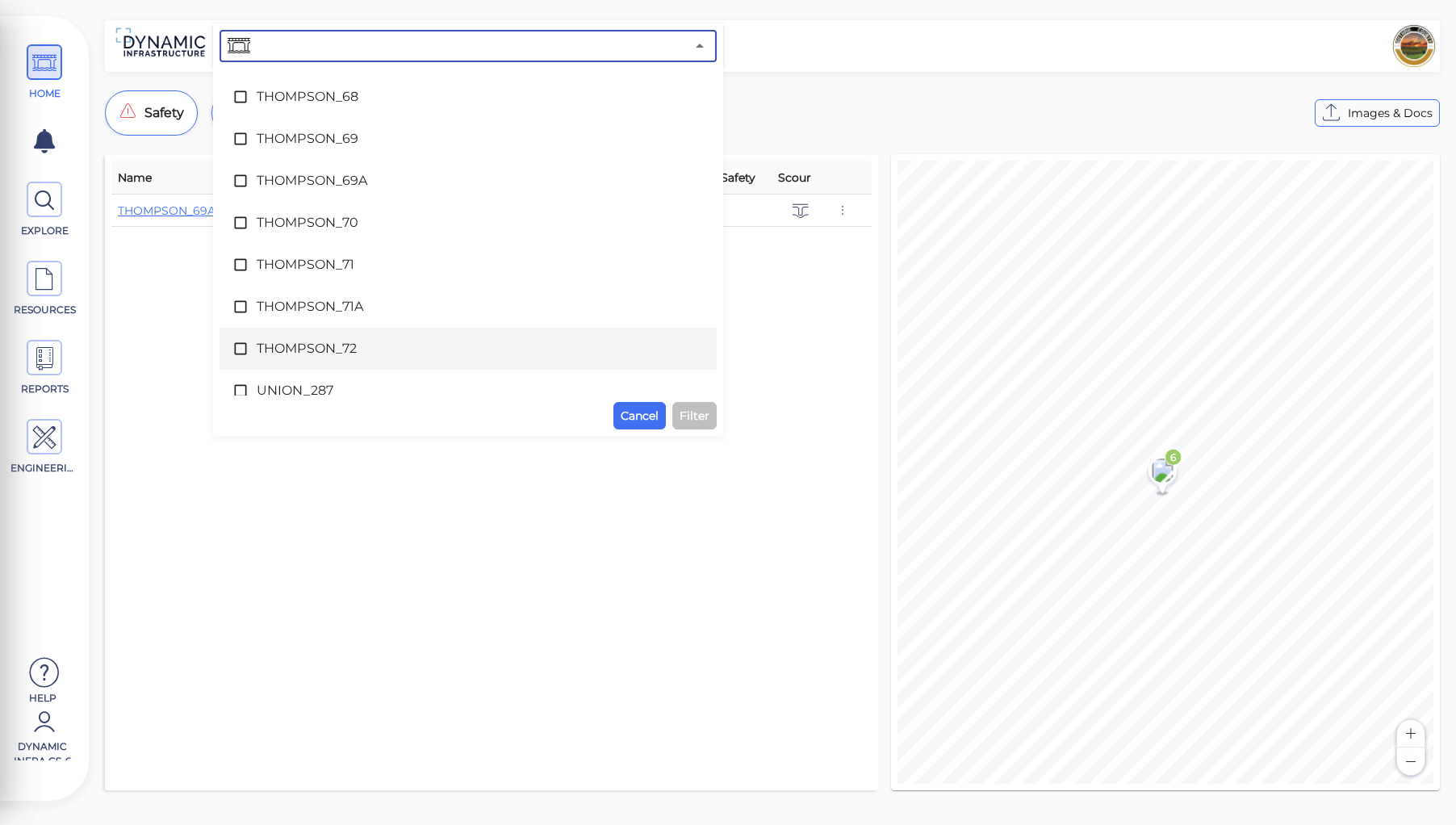
click at [532, 519] on div "Name Condition Defects Priority Analyzed Safety Scour THOMPSON_69A 6 H:0, M:4 1…" at bounding box center [491, 472] width 760 height 623
click at [478, 496] on div "Name Condition Defects Priority Analyzed Safety Scour THOMPSON_69A 6 H:0, M:4 1…" at bounding box center [491, 472] width 760 height 623
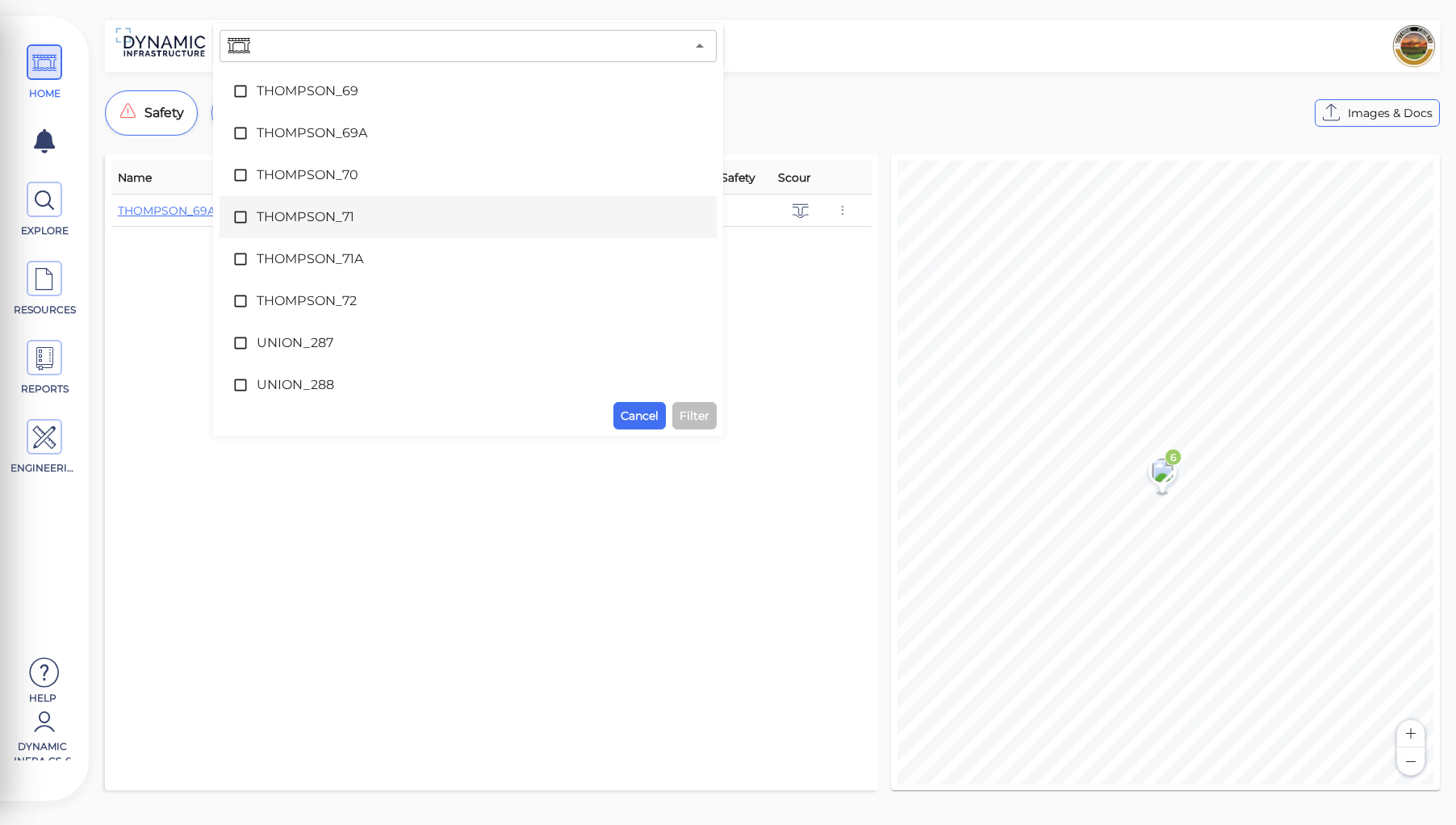
scroll to position [8523, 0]
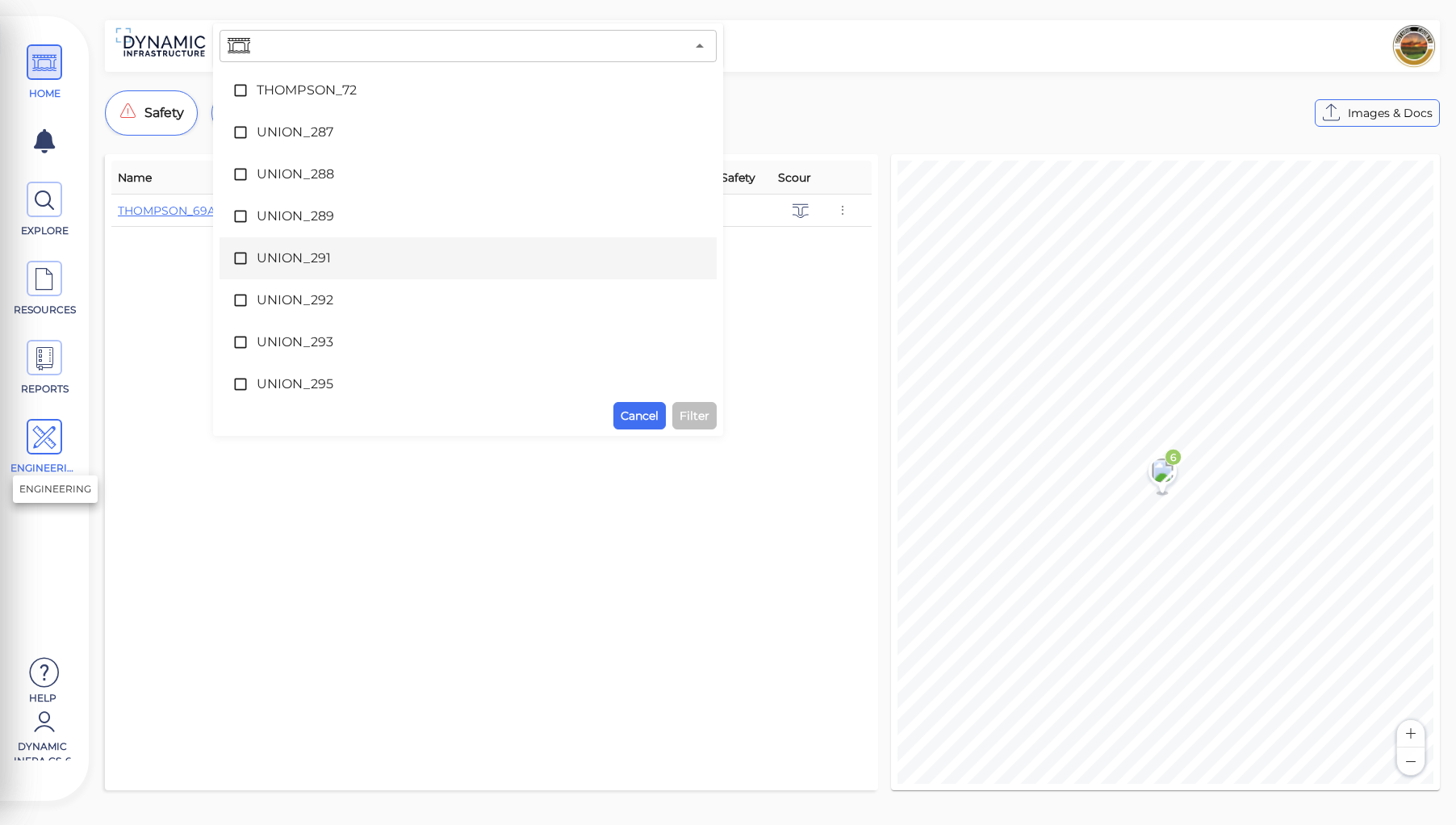
click at [55, 436] on icon at bounding box center [44, 437] width 24 height 36
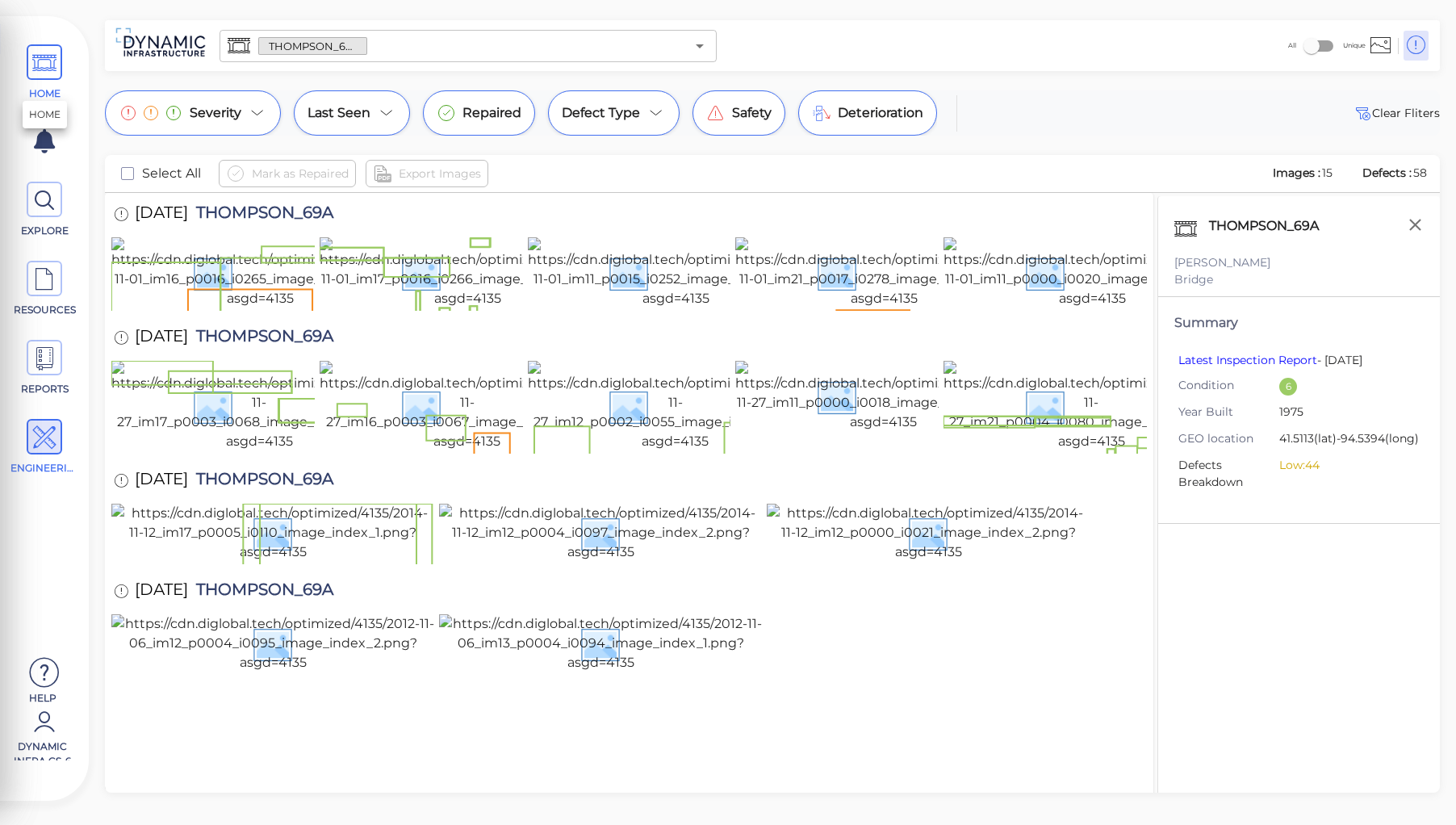
click at [49, 62] on icon at bounding box center [44, 63] width 24 height 36
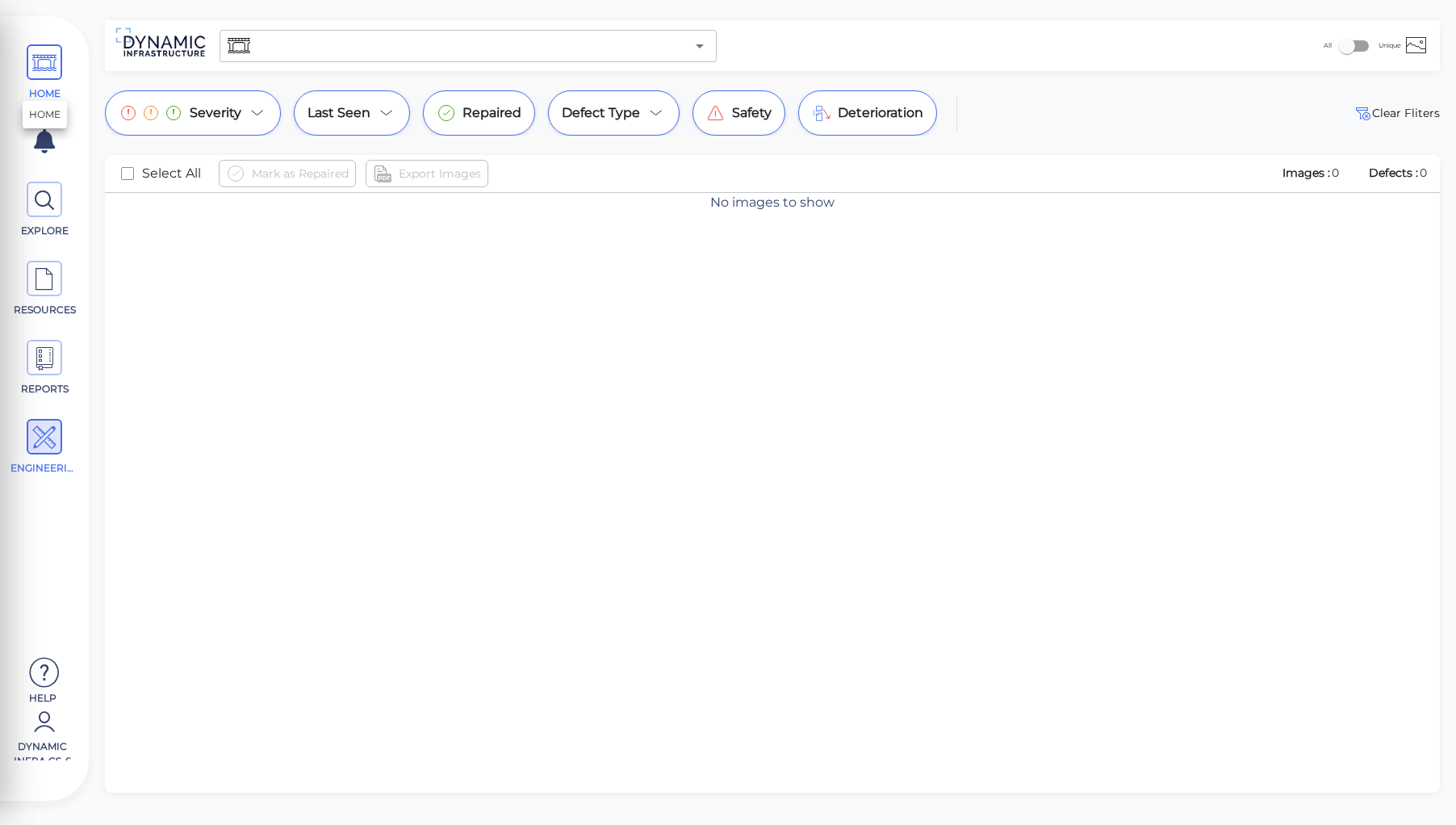
click at [47, 64] on icon at bounding box center [44, 63] width 24 height 36
